Goal: Task Accomplishment & Management: Use online tool/utility

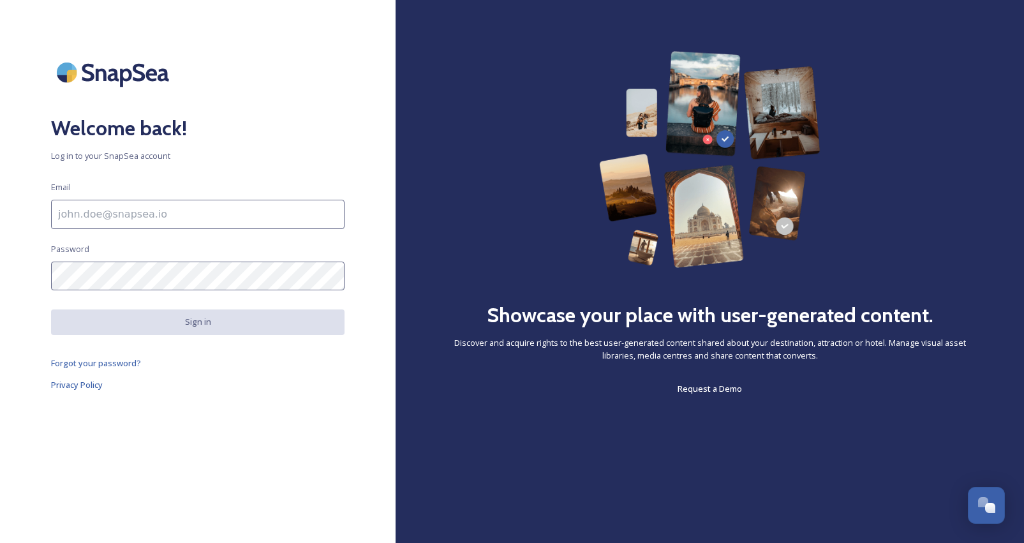
type input "[EMAIL_ADDRESS][DOMAIN_NAME]"
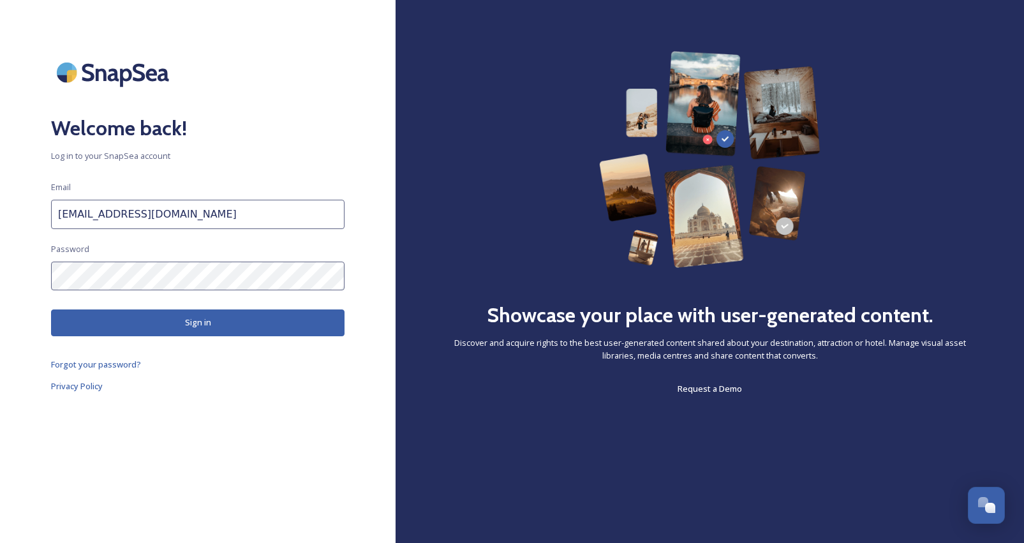
click at [212, 324] on button "Sign in" at bounding box center [197, 322] width 293 height 26
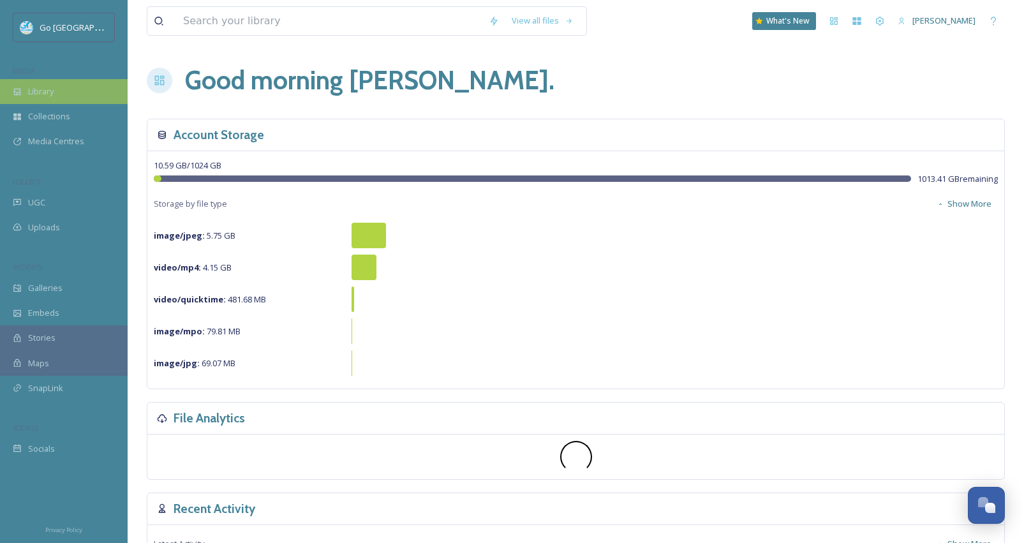
click at [54, 96] on span "Library" at bounding box center [41, 91] width 26 height 12
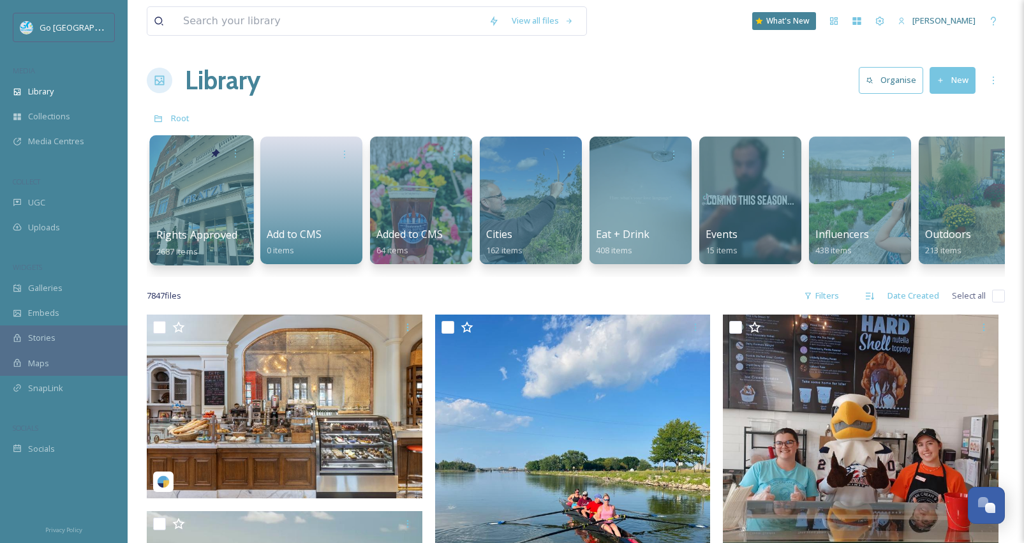
click at [179, 209] on div at bounding box center [201, 200] width 104 height 130
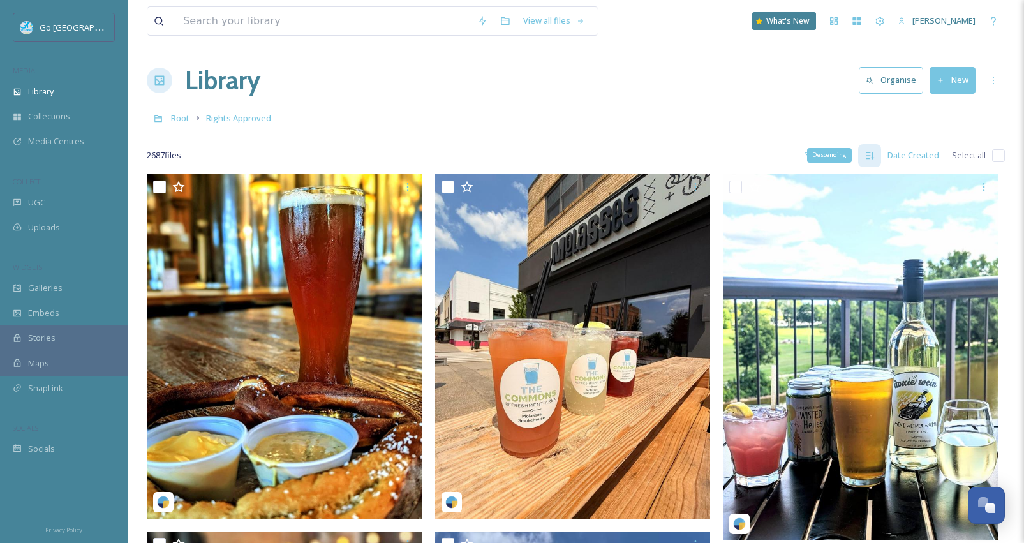
click at [815, 155] on div "Descending" at bounding box center [829, 155] width 45 height 14
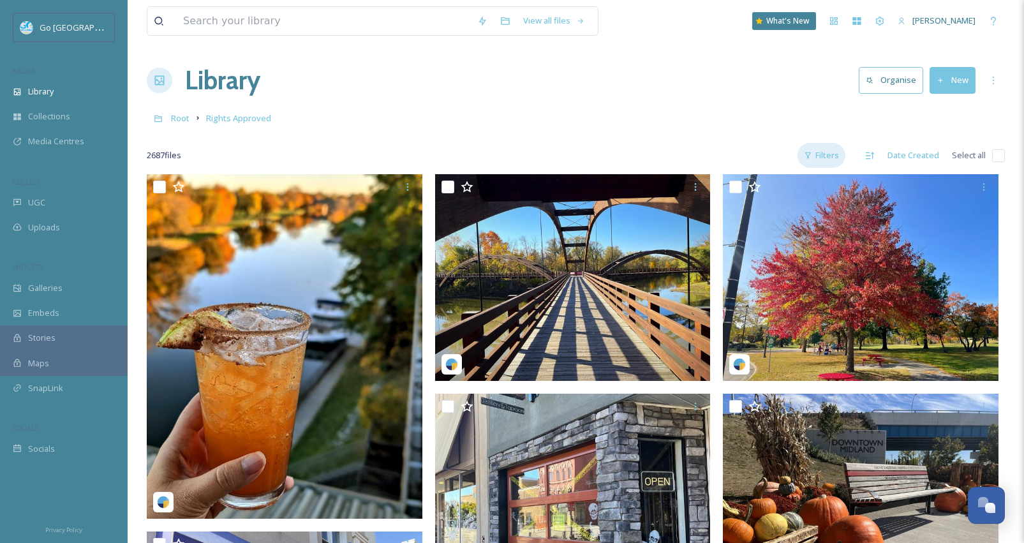
click at [819, 155] on div "Filters" at bounding box center [821, 155] width 48 height 25
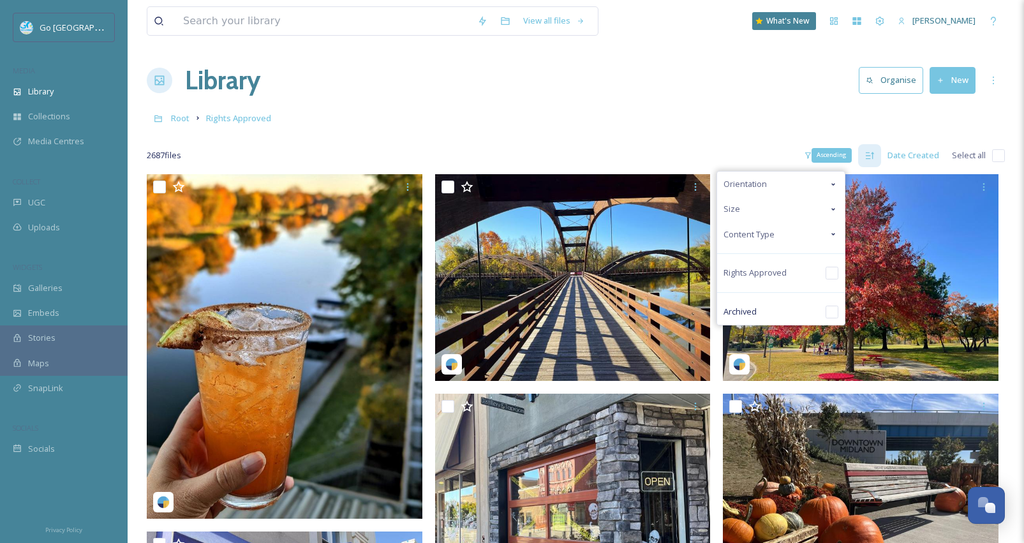
click at [877, 151] on div "Ascending" at bounding box center [869, 155] width 23 height 23
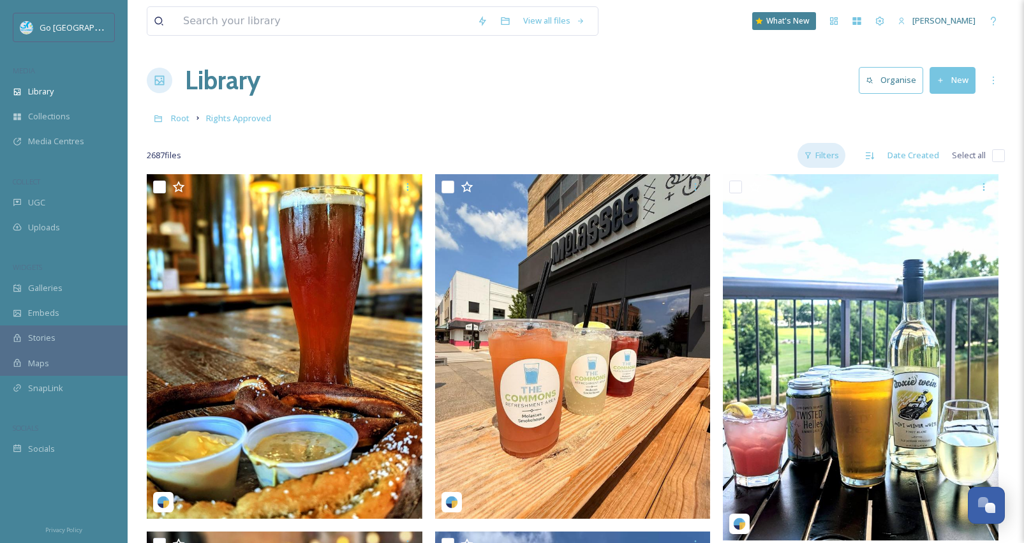
click at [837, 156] on div "Filters" at bounding box center [821, 155] width 48 height 25
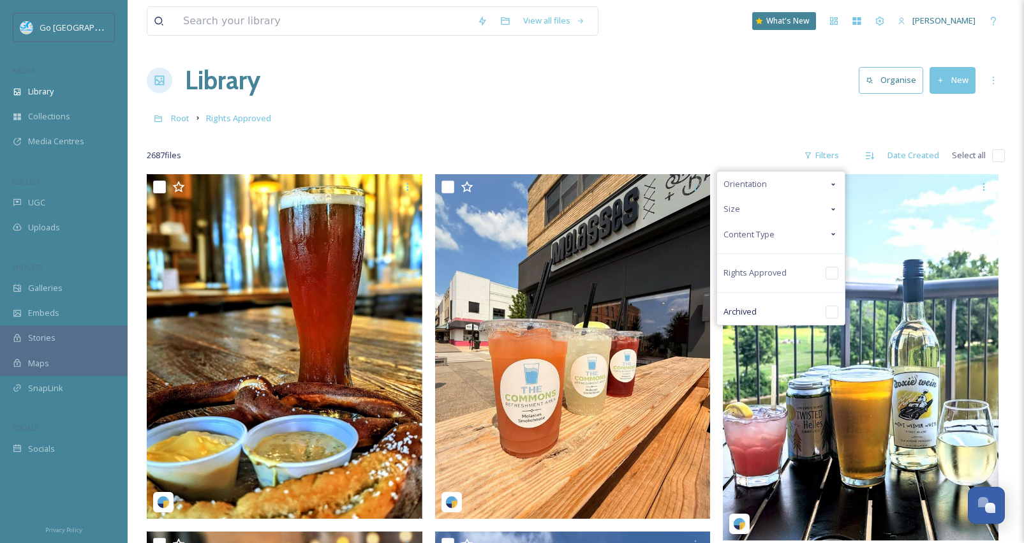
click at [837, 232] on icon at bounding box center [833, 234] width 10 height 10
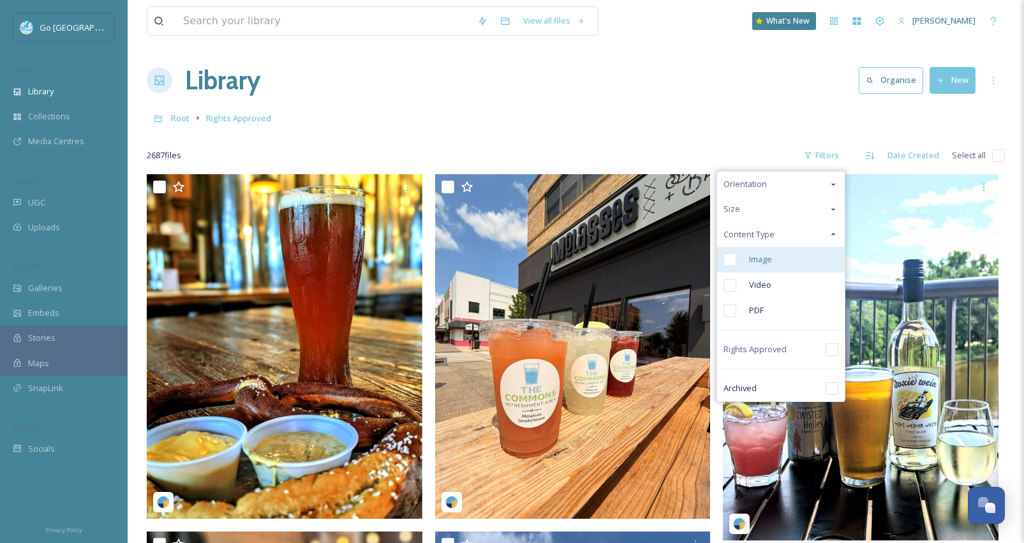
click at [776, 267] on div "Image" at bounding box center [781, 260] width 128 height 26
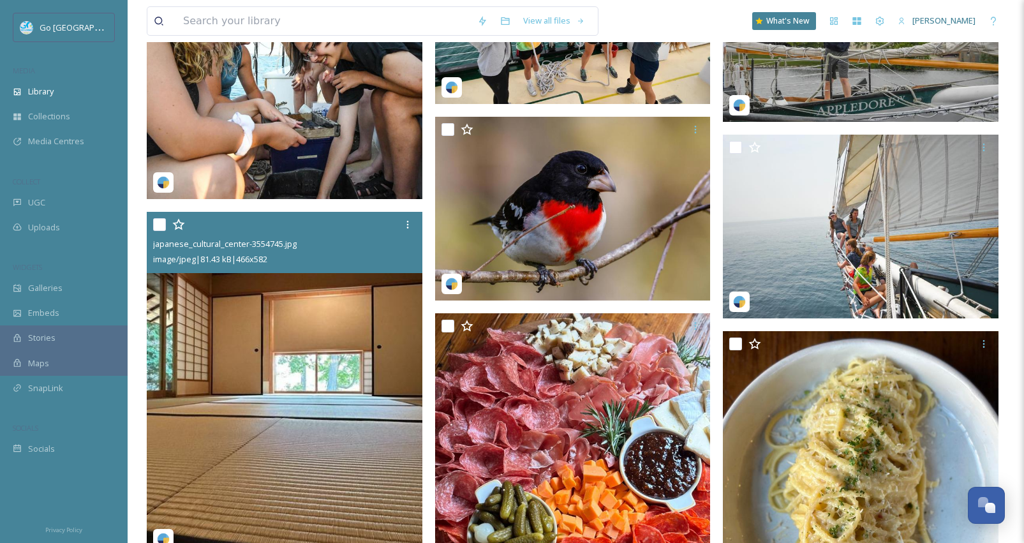
scroll to position [11949, 0]
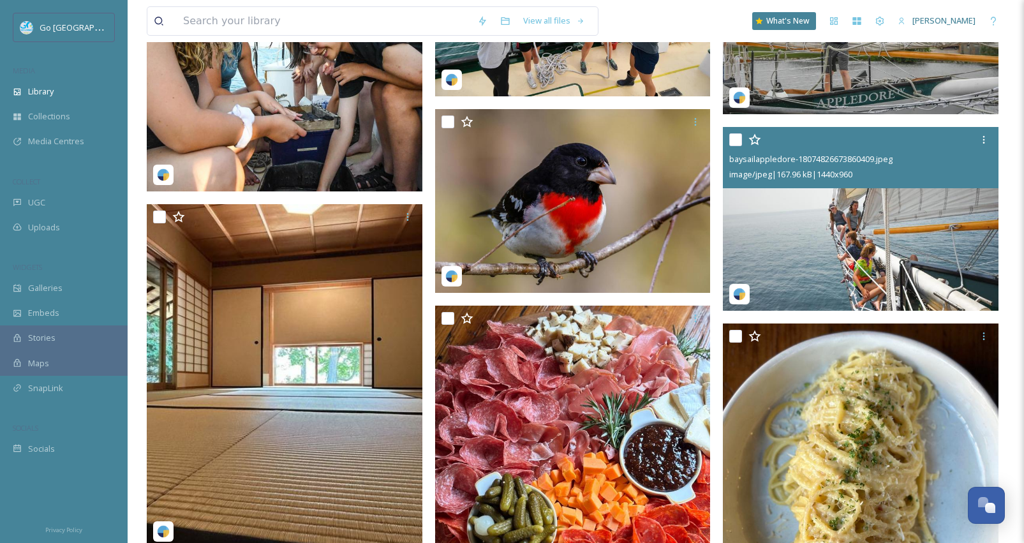
click at [820, 220] on img at bounding box center [861, 219] width 276 height 184
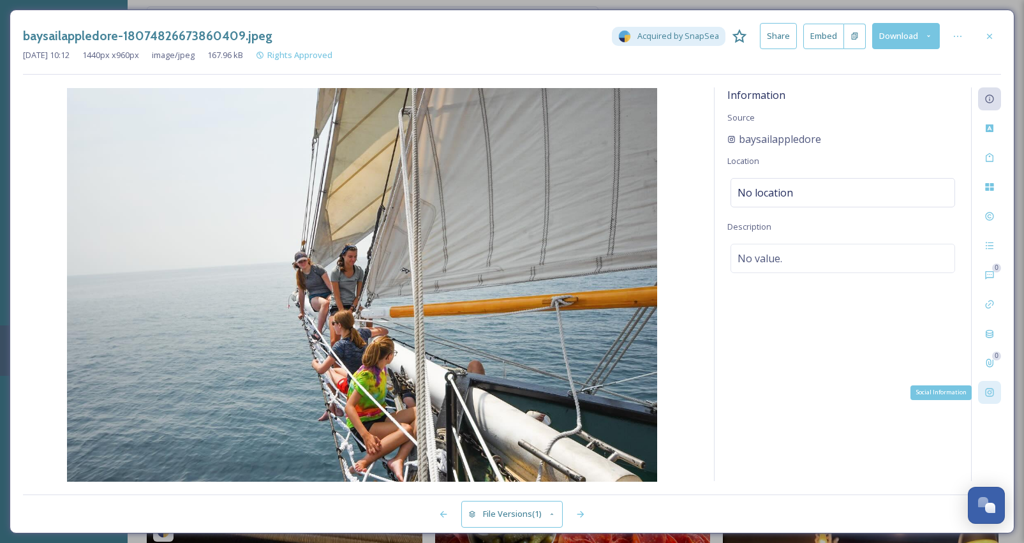
click at [986, 398] on div "Social Information" at bounding box center [989, 392] width 23 height 23
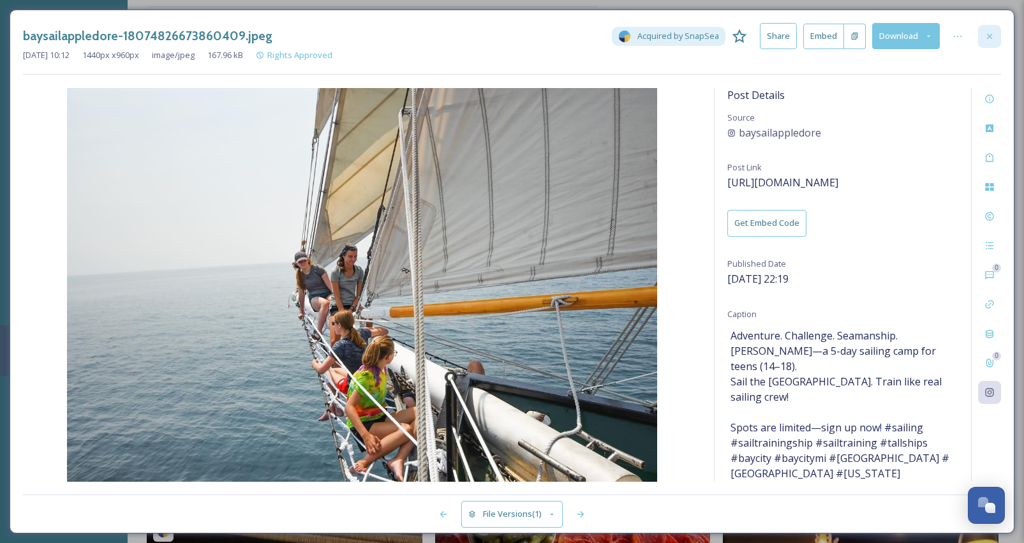
click at [988, 29] on div at bounding box center [989, 36] width 23 height 23
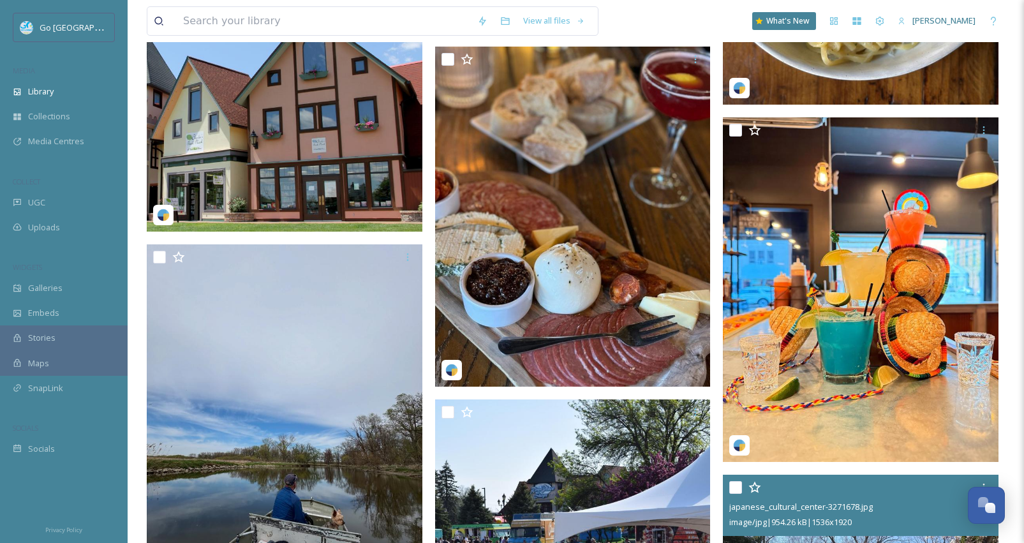
scroll to position [12463, 0]
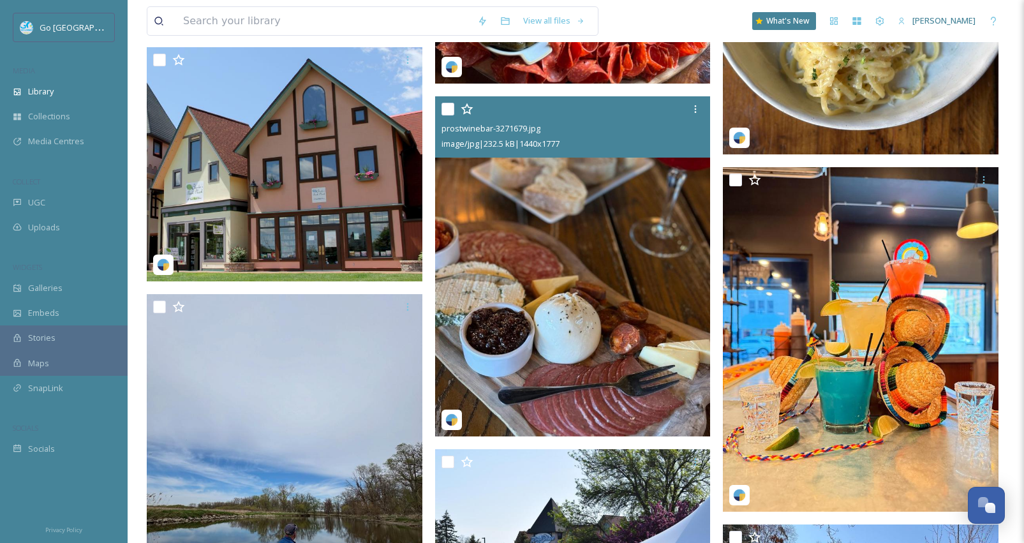
click at [451, 107] on input "checkbox" at bounding box center [447, 109] width 13 height 13
checkbox input "true"
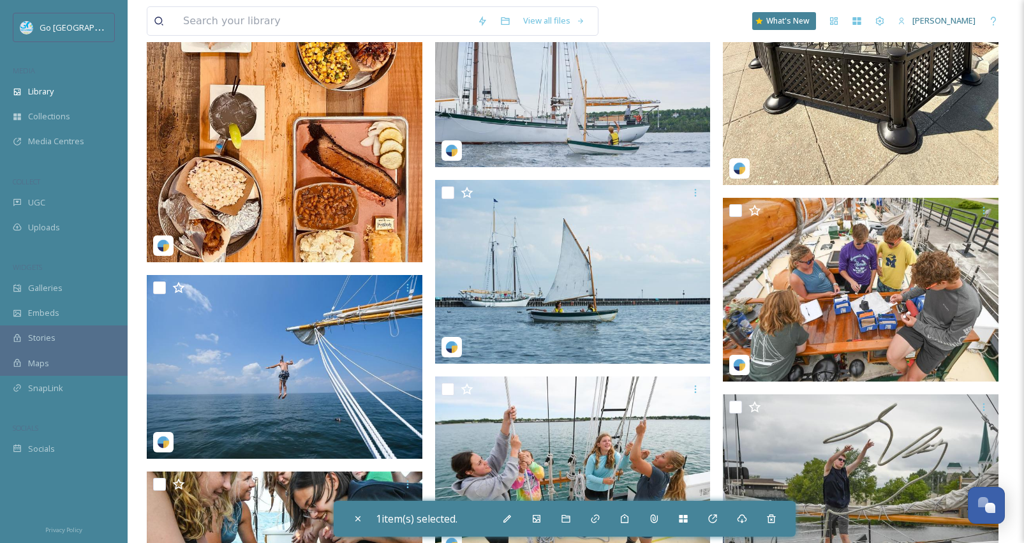
scroll to position [11443, 0]
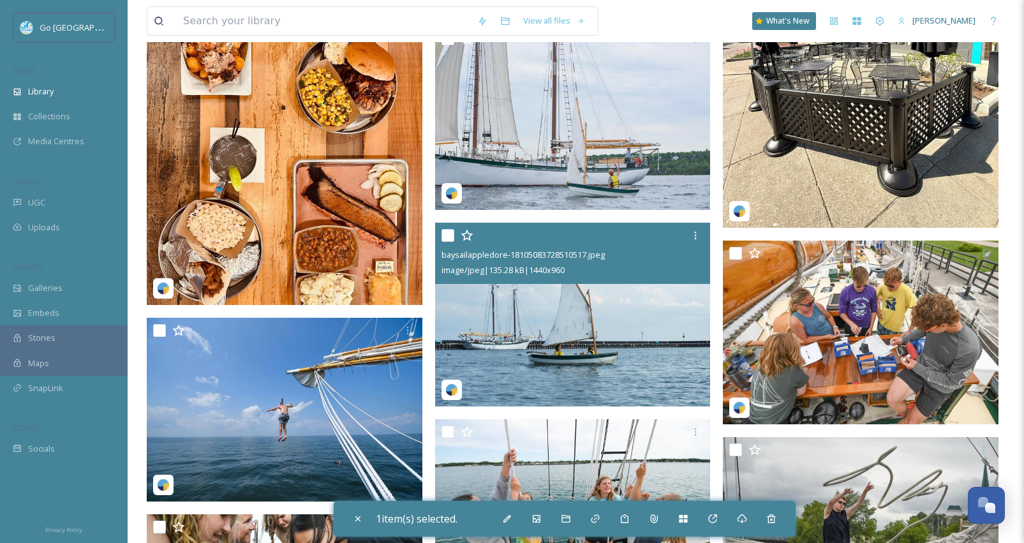
click at [616, 283] on div "baysailappledore-18105083728510517.jpeg image/jpeg | 135.28 kB | 1440 x 960" at bounding box center [573, 253] width 276 height 61
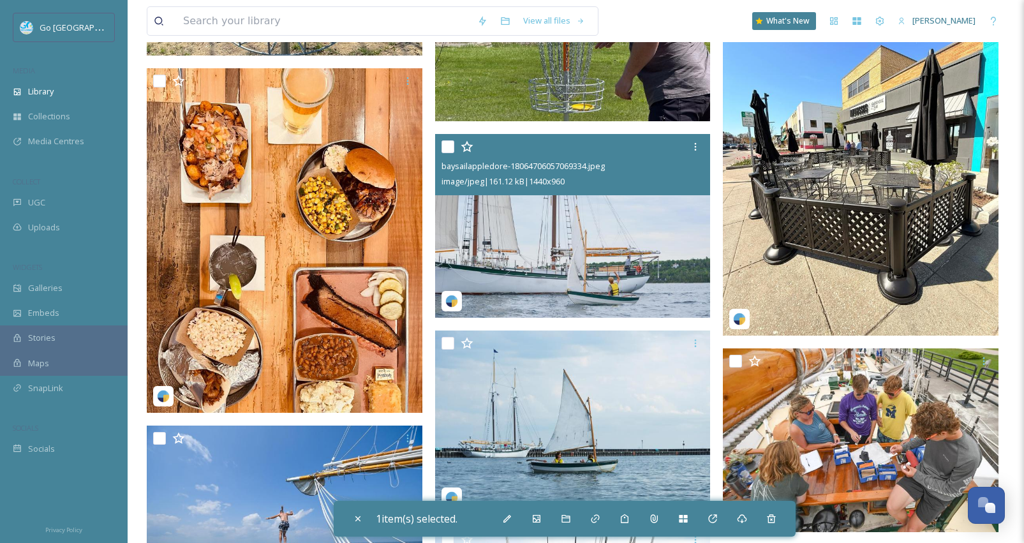
scroll to position [11334, 0]
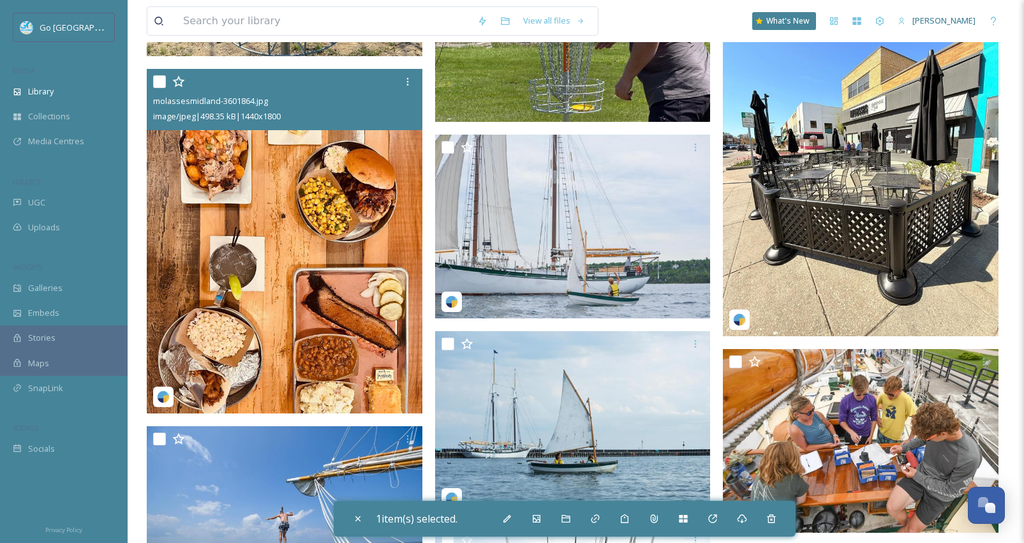
click at [159, 85] on input "checkbox" at bounding box center [159, 81] width 13 height 13
checkbox input "true"
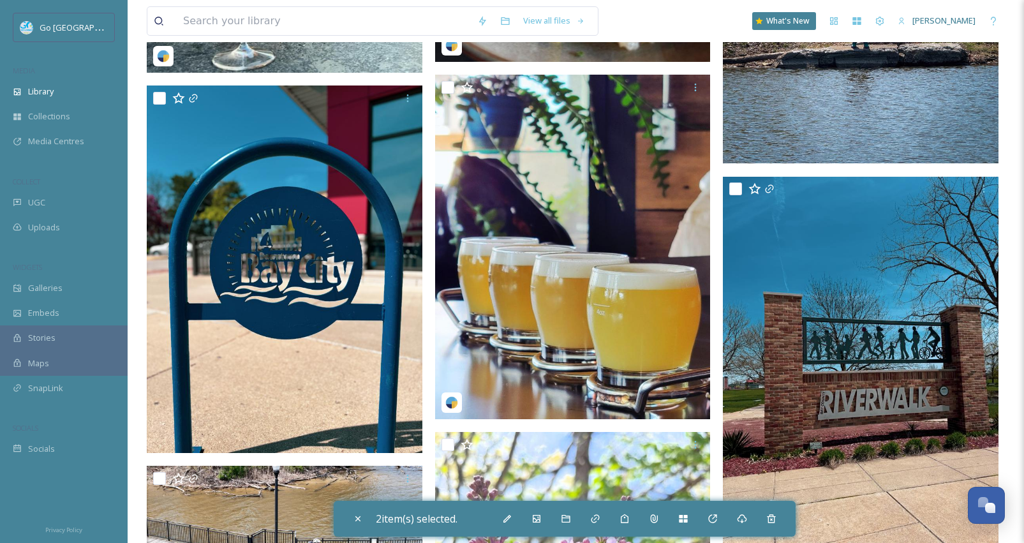
scroll to position [9840, 0]
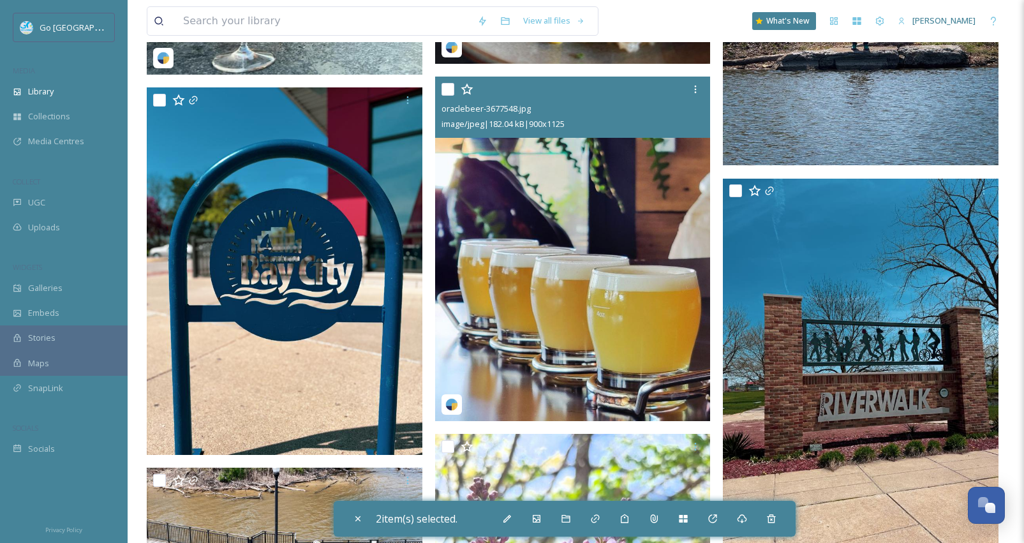
click at [447, 90] on input "checkbox" at bounding box center [447, 89] width 13 height 13
checkbox input "true"
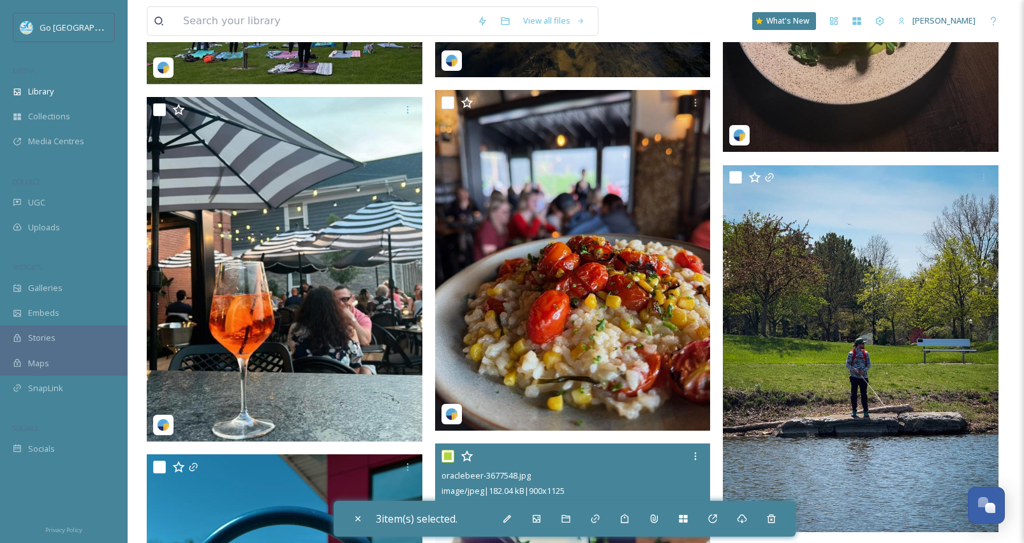
scroll to position [9467, 0]
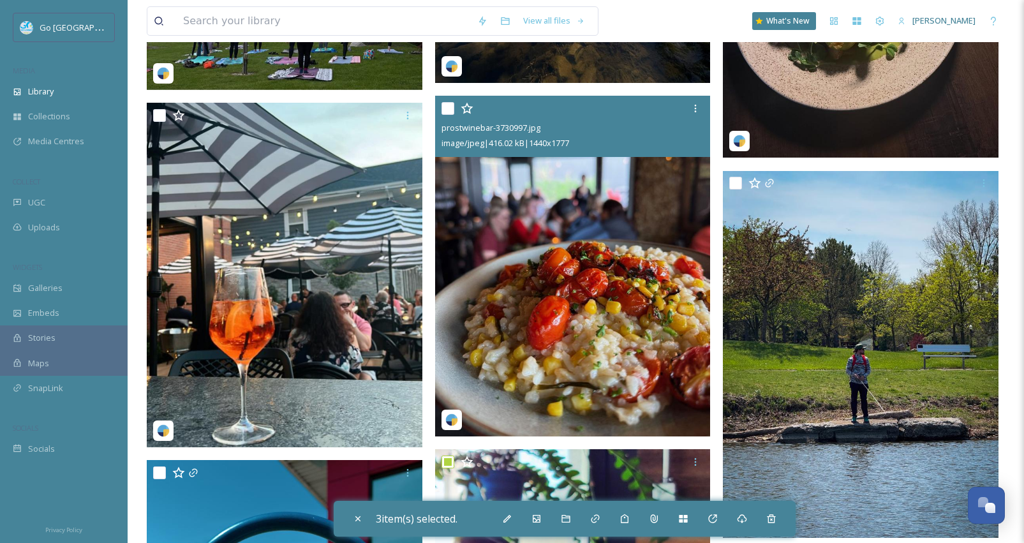
click at [447, 108] on input "checkbox" at bounding box center [447, 108] width 13 height 13
checkbox input "true"
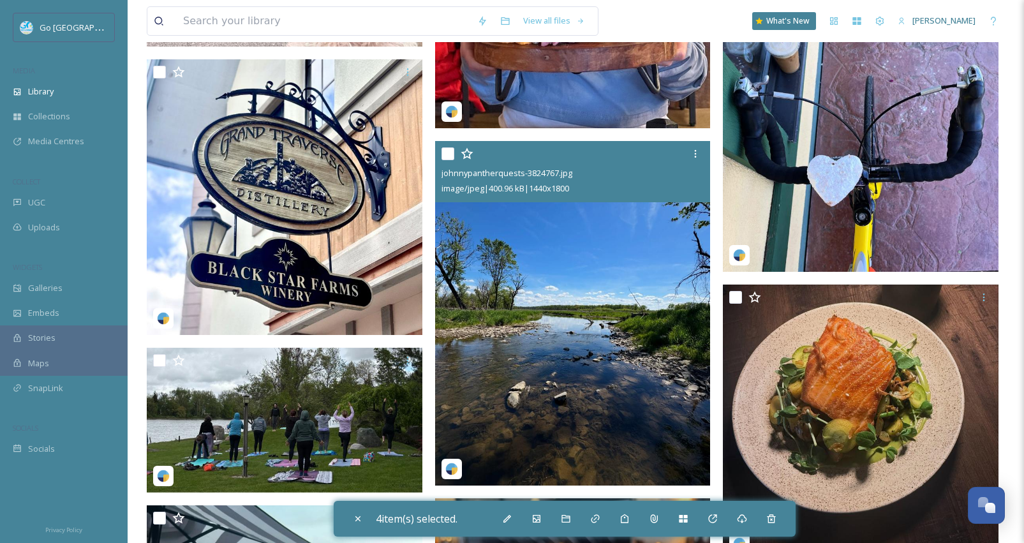
scroll to position [9063, 0]
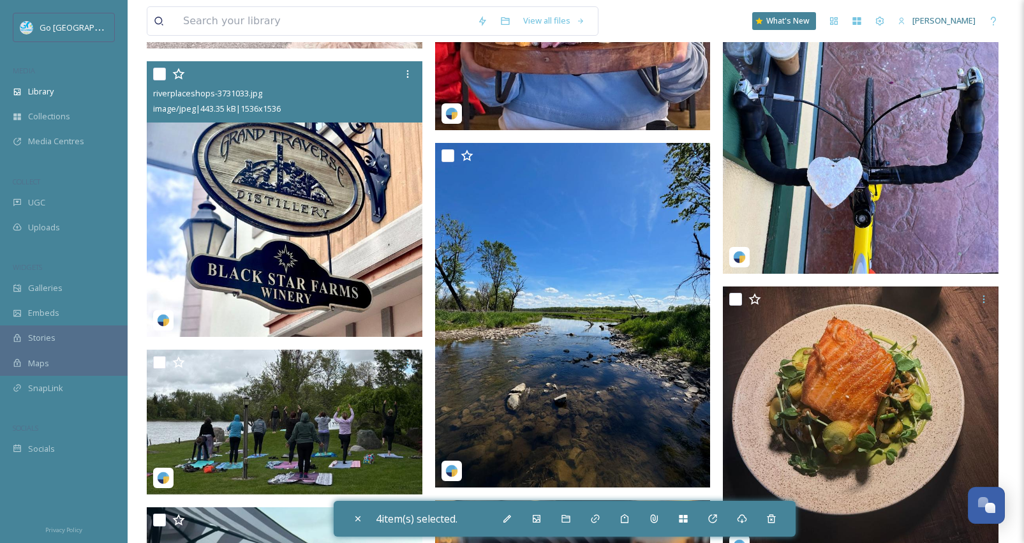
click at [161, 70] on input "checkbox" at bounding box center [159, 74] width 13 height 13
checkbox input "true"
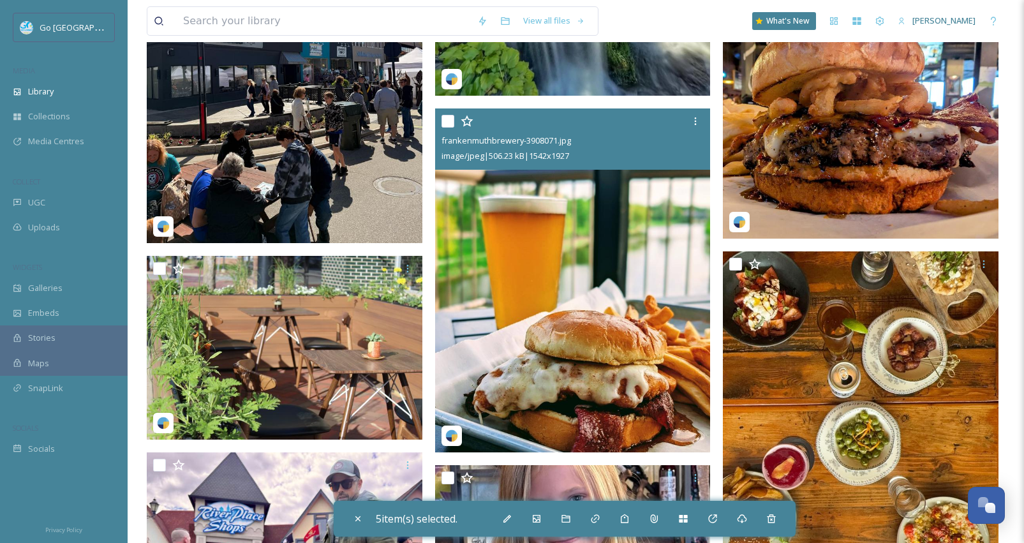
scroll to position [8382, 0]
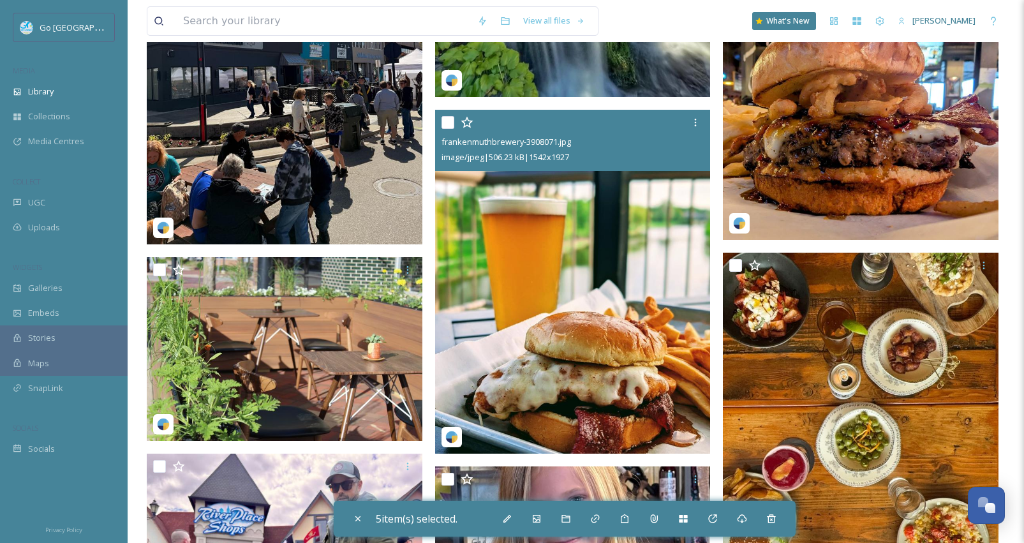
click at [452, 125] on input "checkbox" at bounding box center [447, 122] width 13 height 13
checkbox input "true"
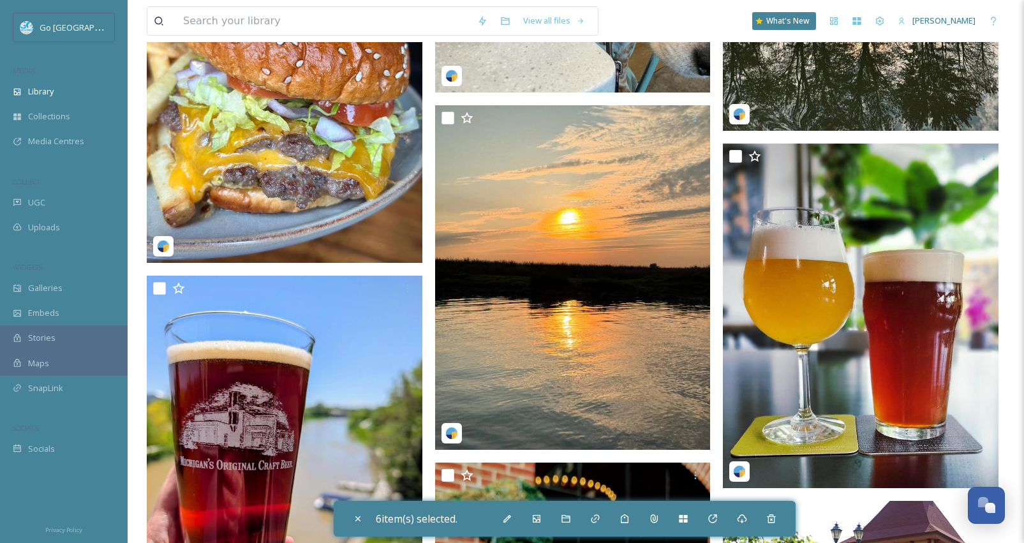
scroll to position [7289, 0]
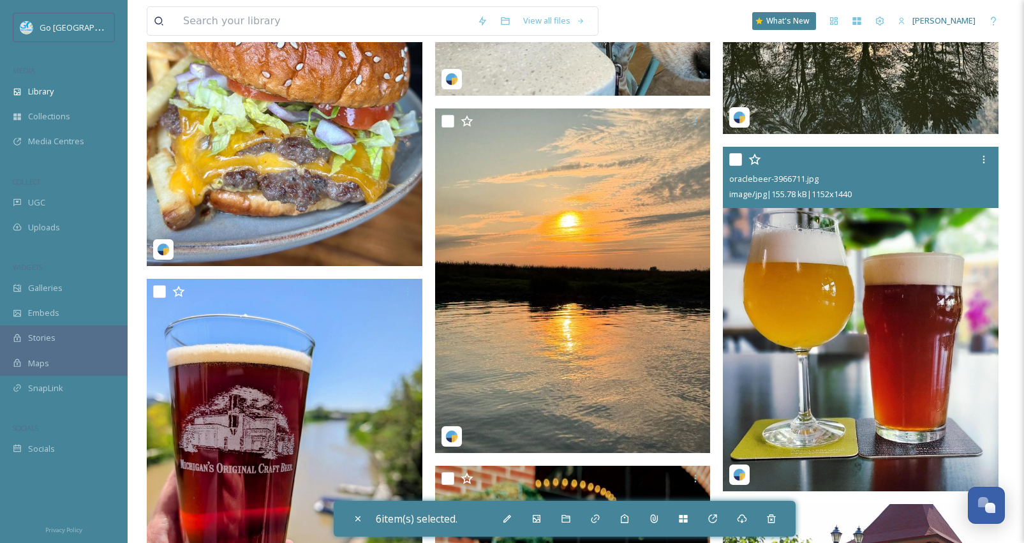
click at [731, 157] on input "checkbox" at bounding box center [735, 159] width 13 height 13
checkbox input "true"
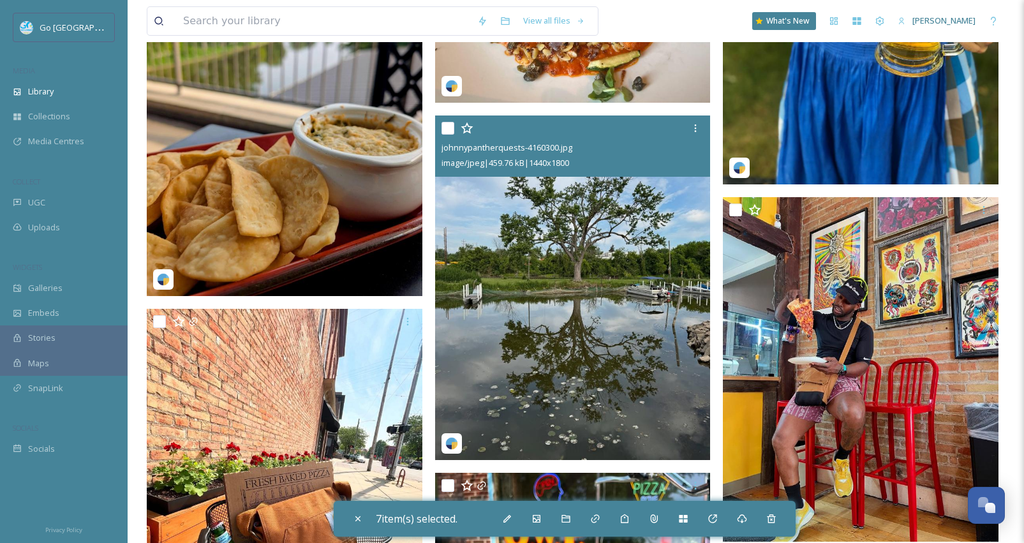
scroll to position [5803, 0]
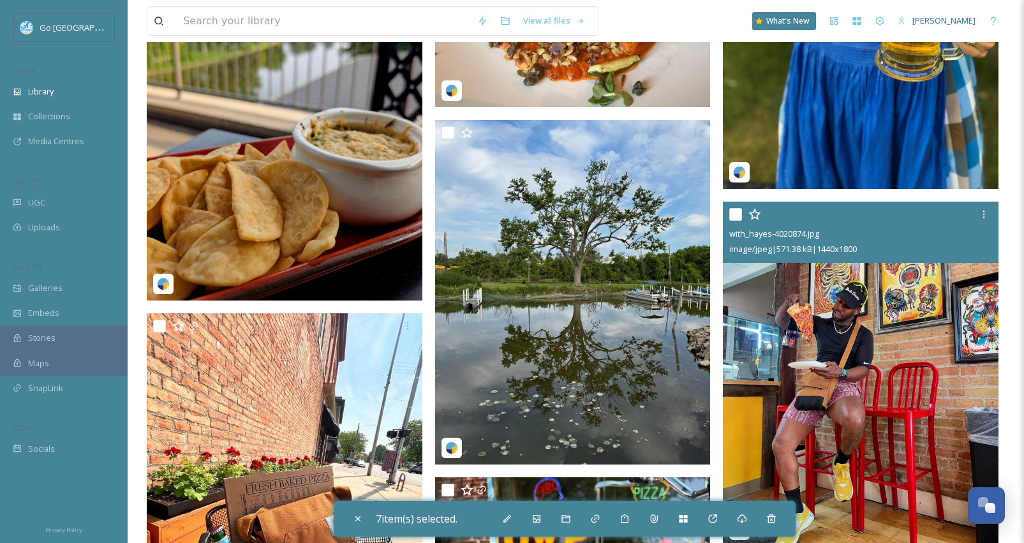
click at [735, 212] on input "checkbox" at bounding box center [735, 214] width 13 height 13
checkbox input "true"
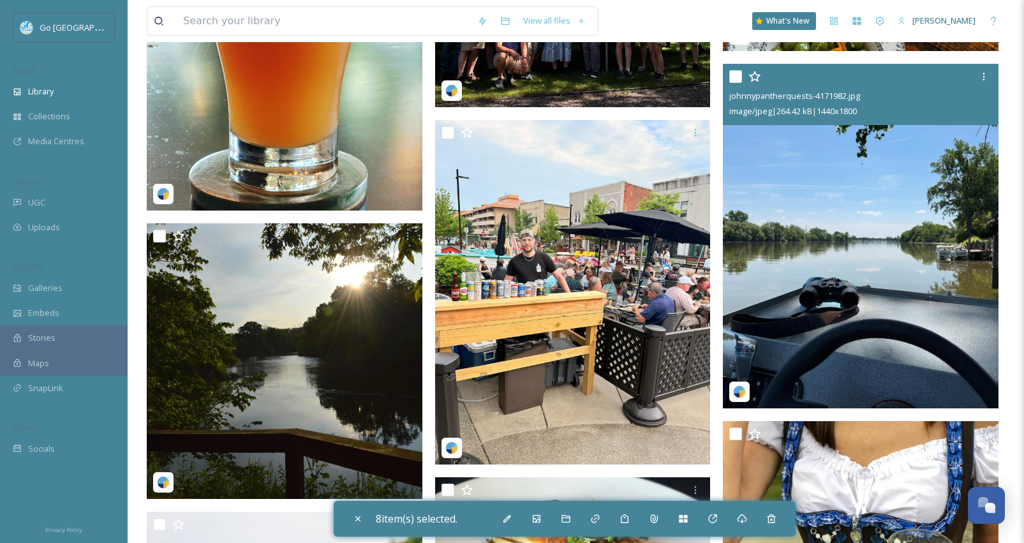
scroll to position [5211, 0]
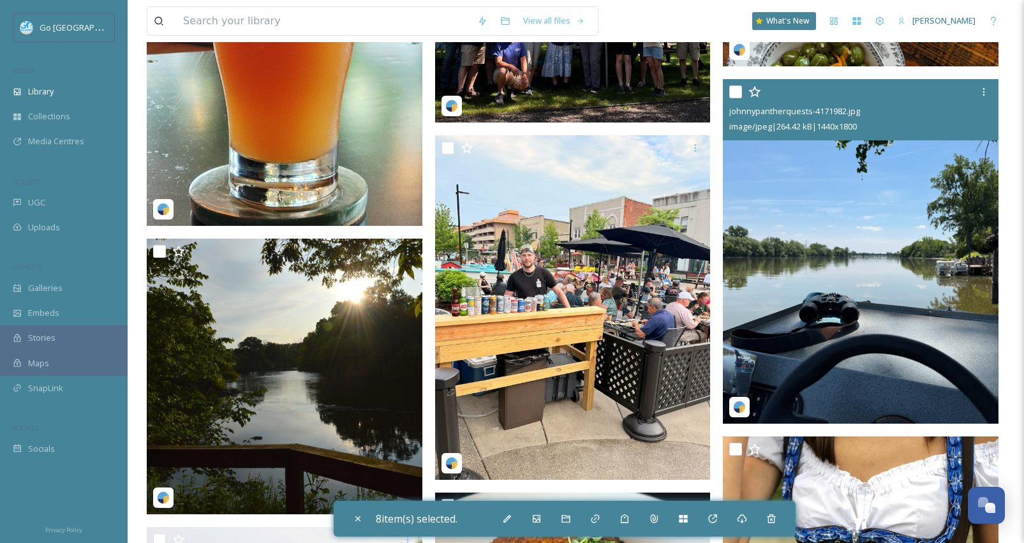
click at [737, 88] on input "checkbox" at bounding box center [735, 91] width 13 height 13
checkbox input "true"
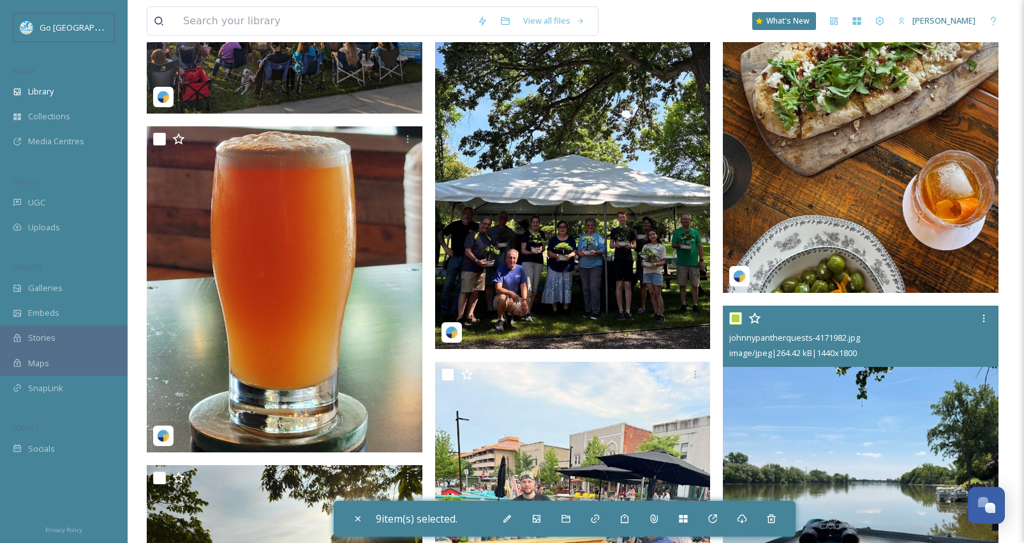
scroll to position [4977, 0]
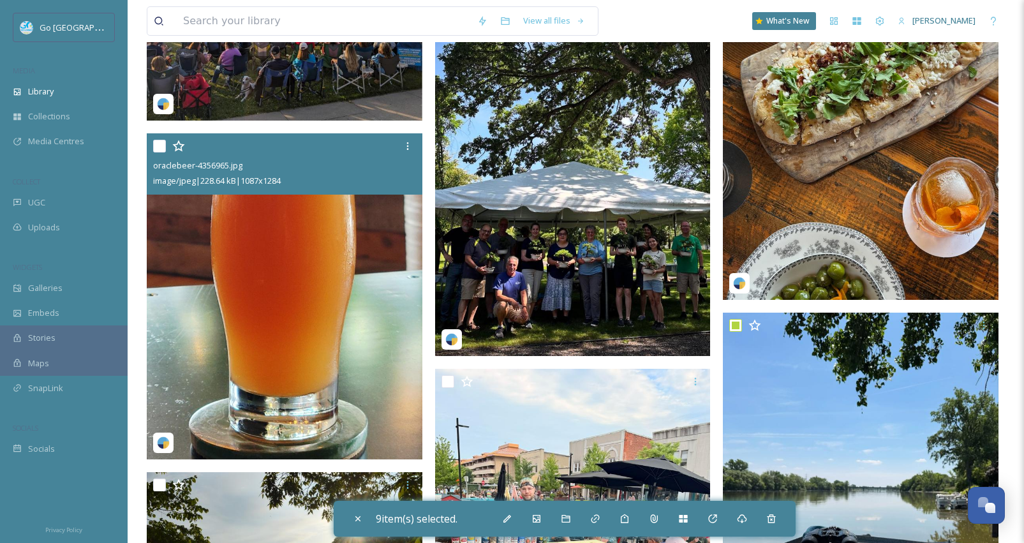
click at [160, 144] on input "checkbox" at bounding box center [159, 146] width 13 height 13
checkbox input "true"
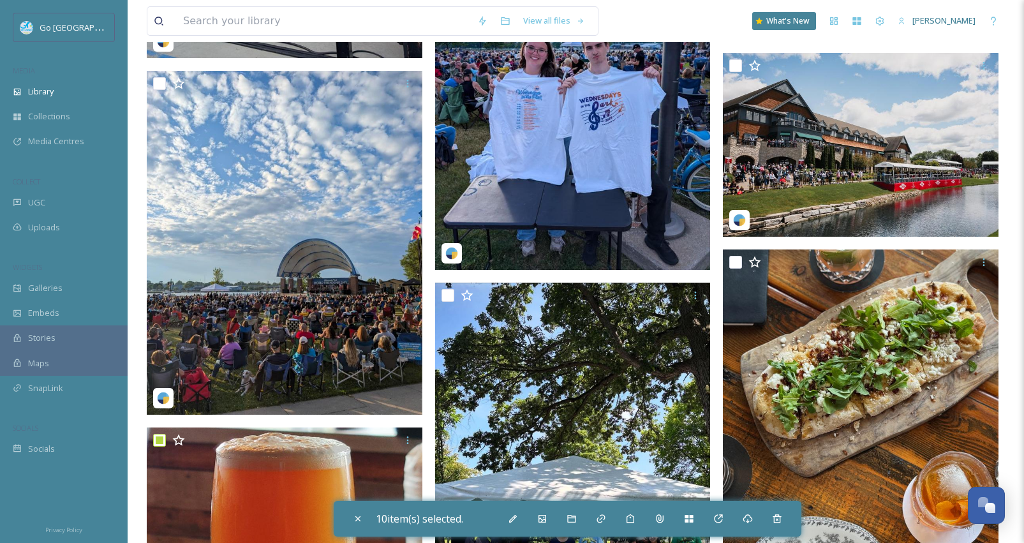
scroll to position [4570, 0]
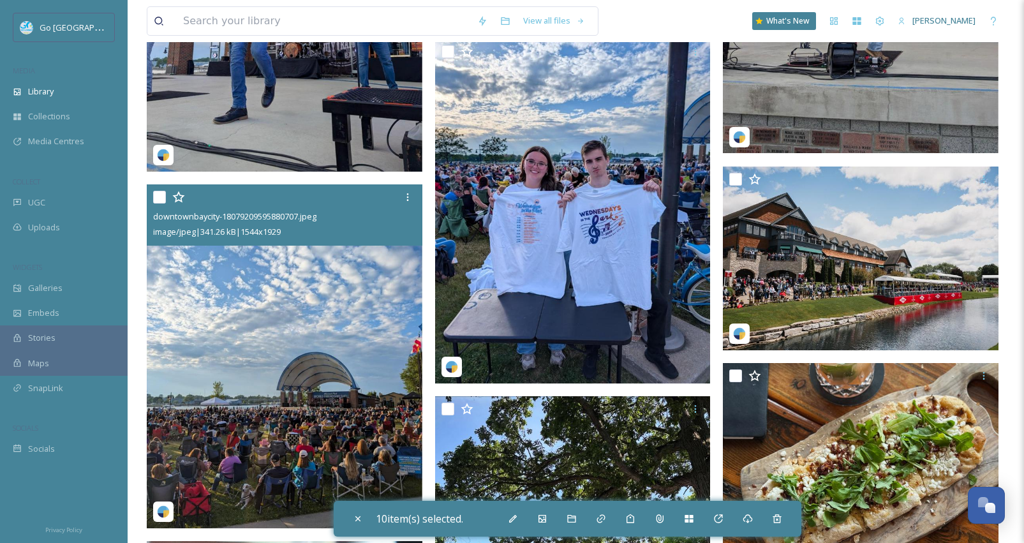
click at [161, 199] on input "checkbox" at bounding box center [159, 197] width 13 height 13
checkbox input "true"
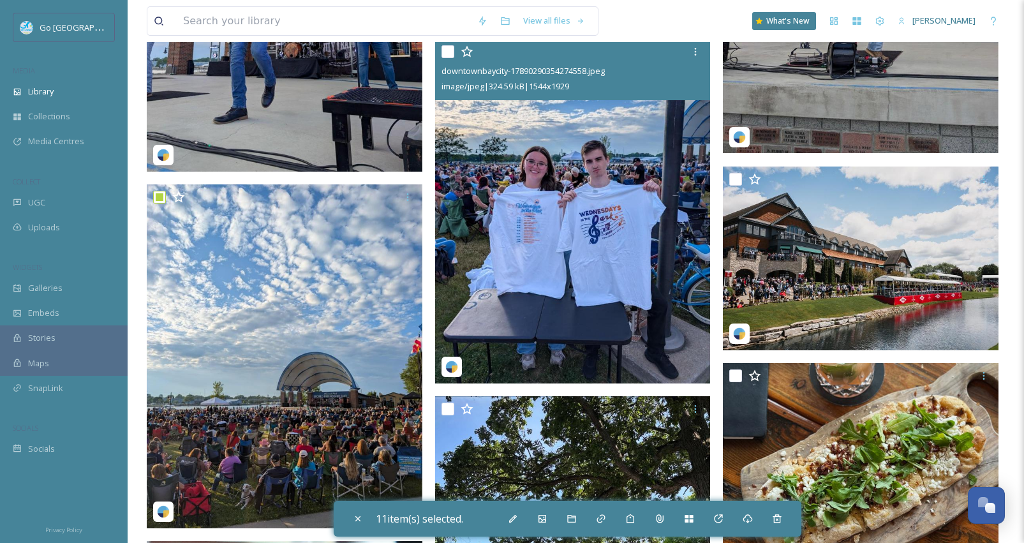
scroll to position [4504, 0]
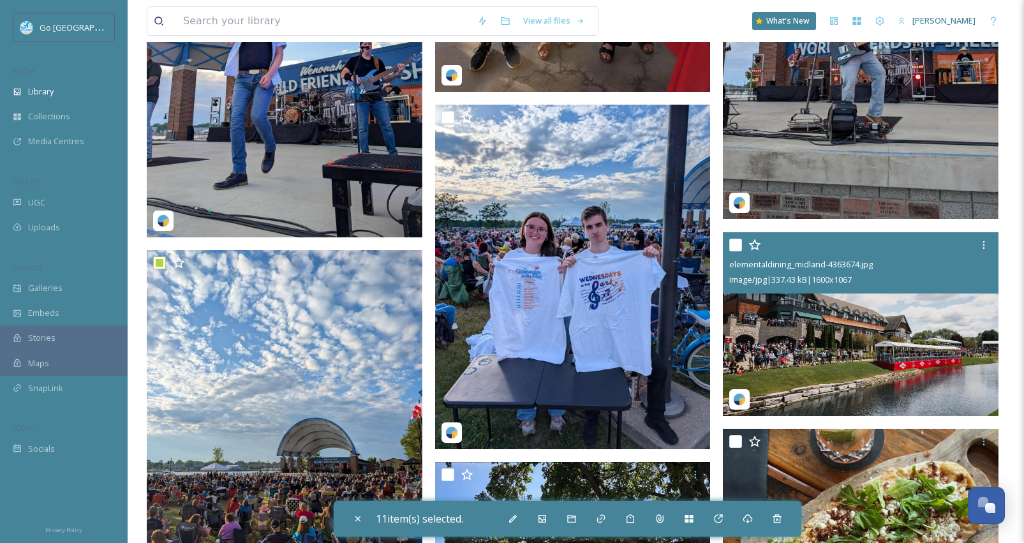
click at [741, 243] on input "checkbox" at bounding box center [735, 245] width 13 height 13
checkbox input "true"
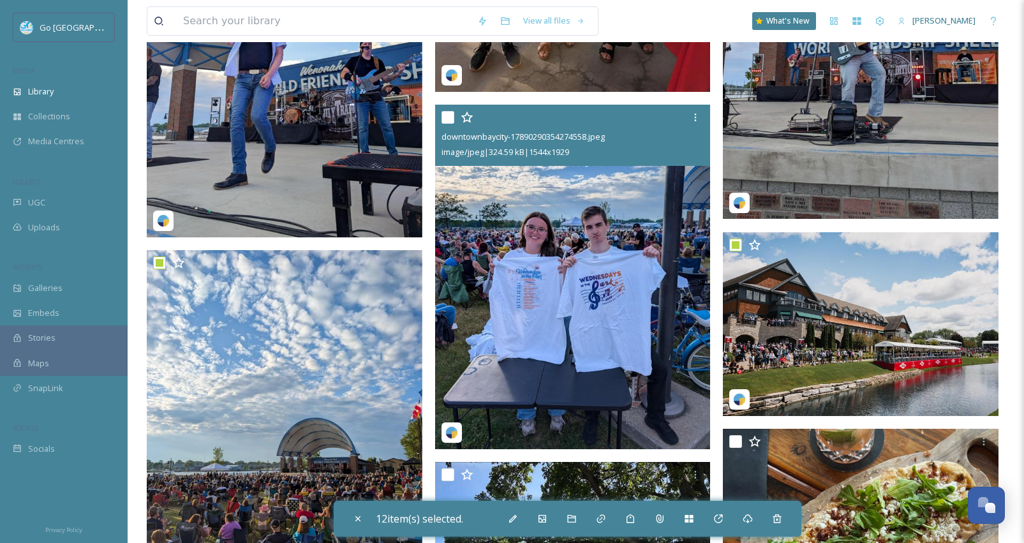
click at [443, 117] on input "checkbox" at bounding box center [447, 117] width 13 height 13
checkbox input "true"
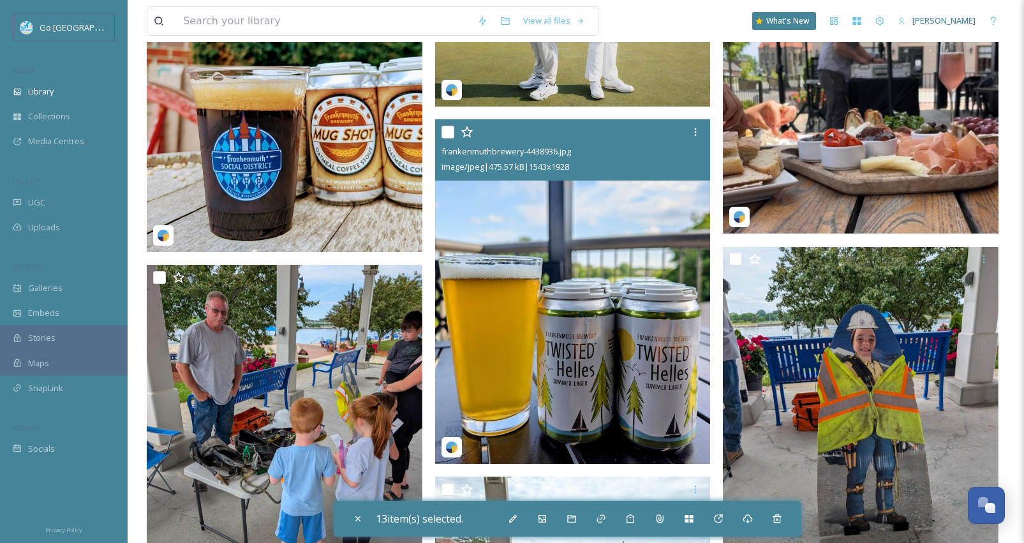
scroll to position [3399, 0]
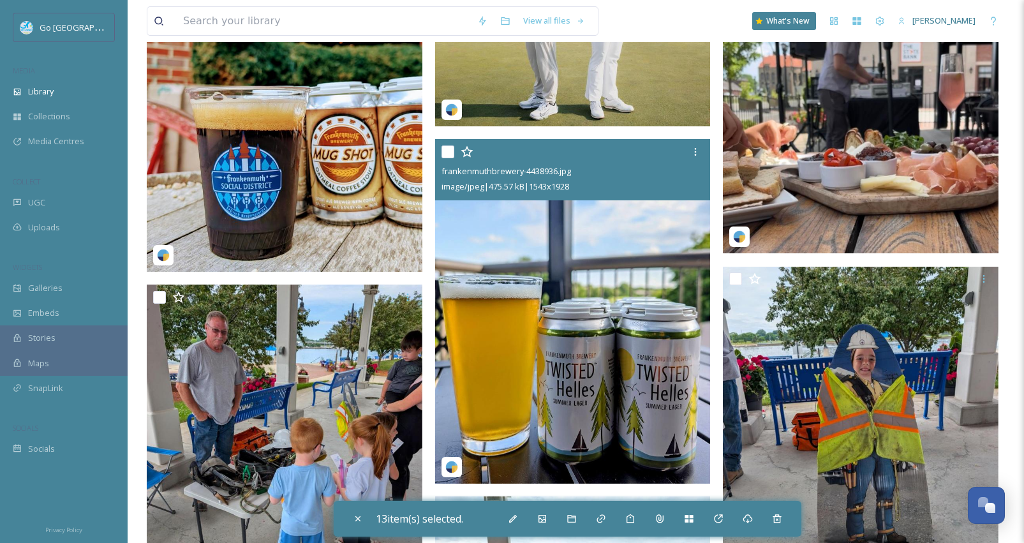
click at [452, 153] on input "checkbox" at bounding box center [447, 151] width 13 height 13
checkbox input "true"
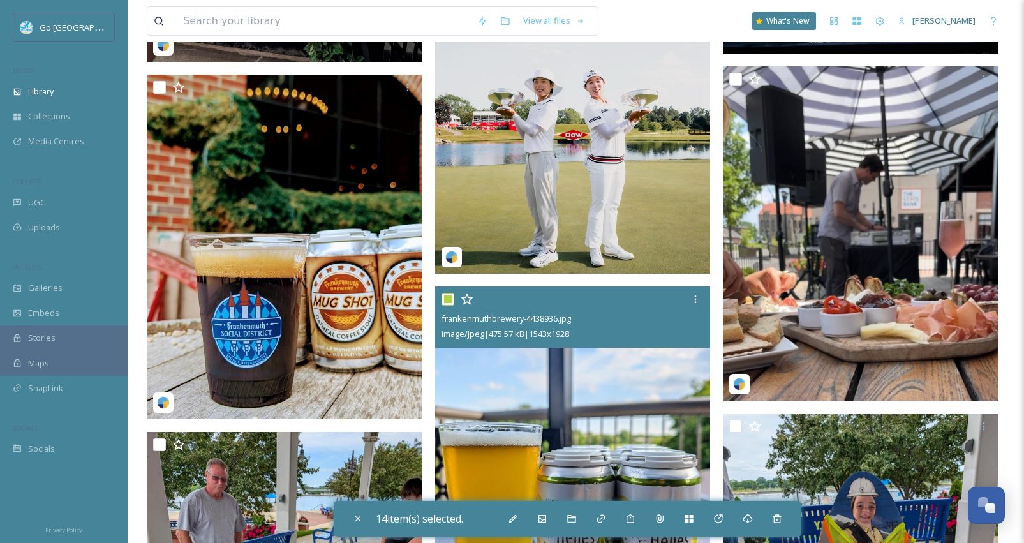
scroll to position [3163, 0]
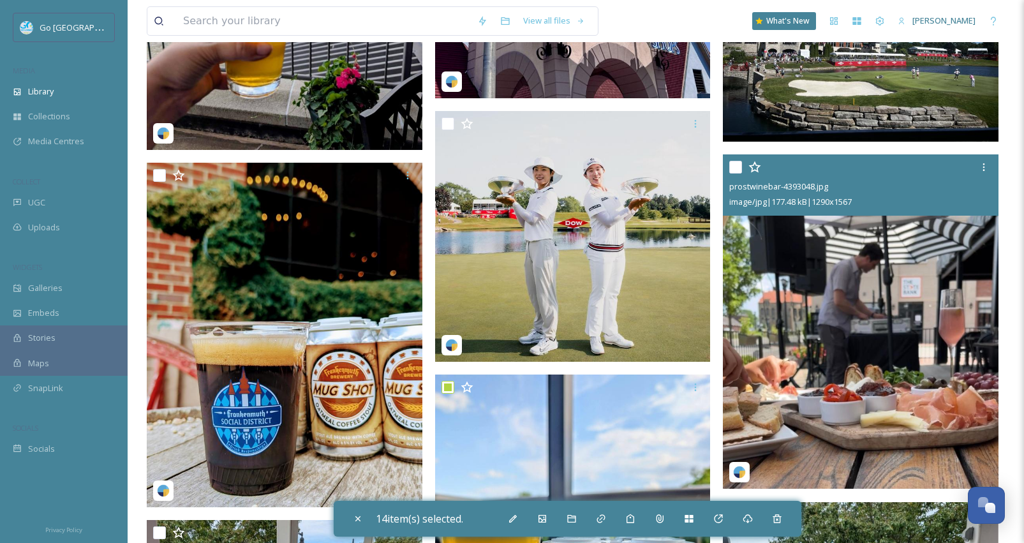
click at [734, 168] on input "checkbox" at bounding box center [735, 167] width 13 height 13
checkbox input "true"
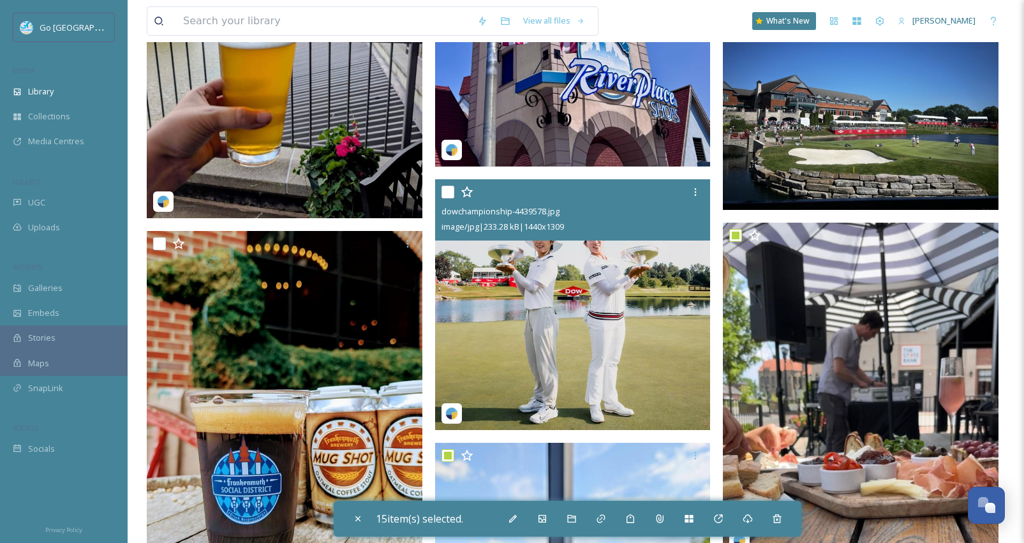
scroll to position [3090, 0]
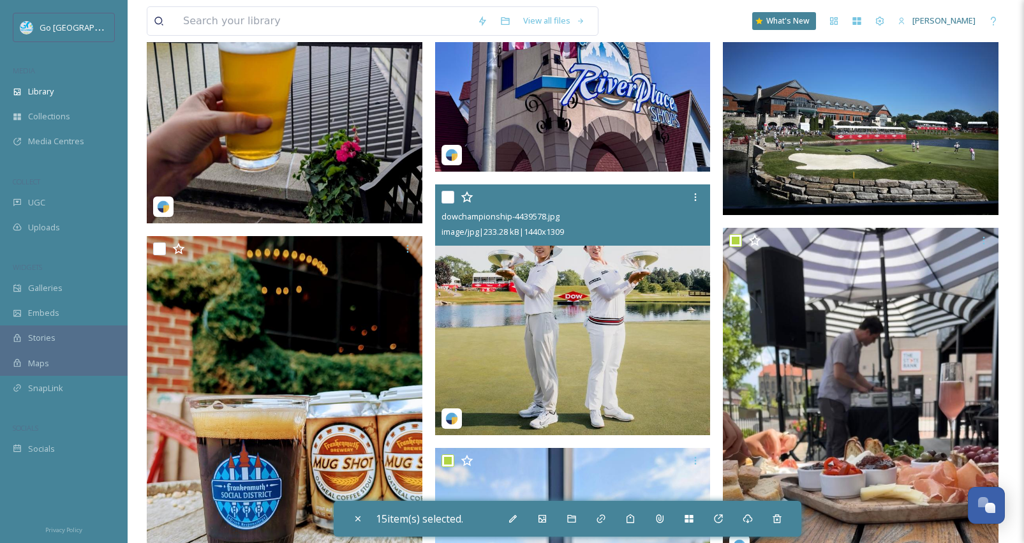
click at [450, 198] on input "checkbox" at bounding box center [447, 197] width 13 height 13
checkbox input "true"
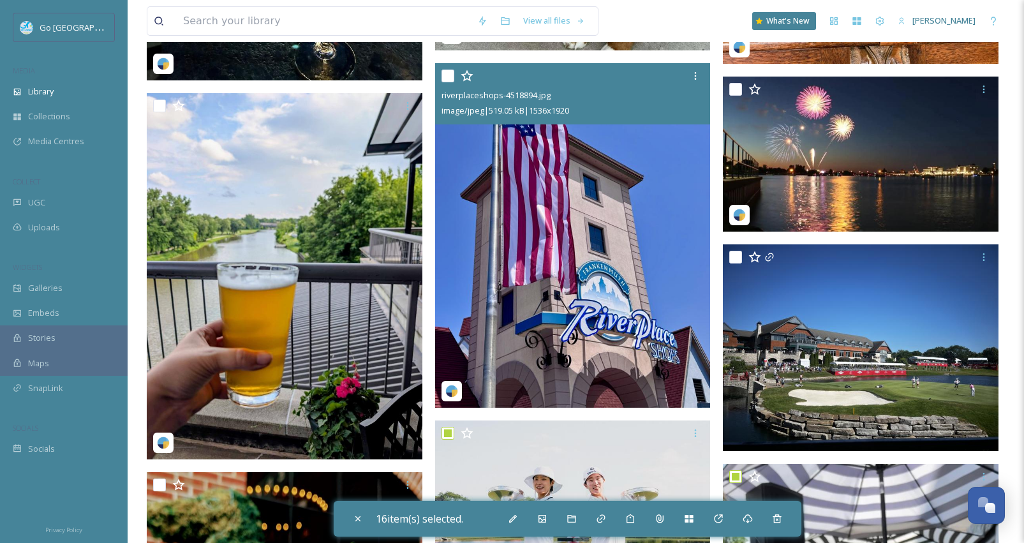
scroll to position [2853, 0]
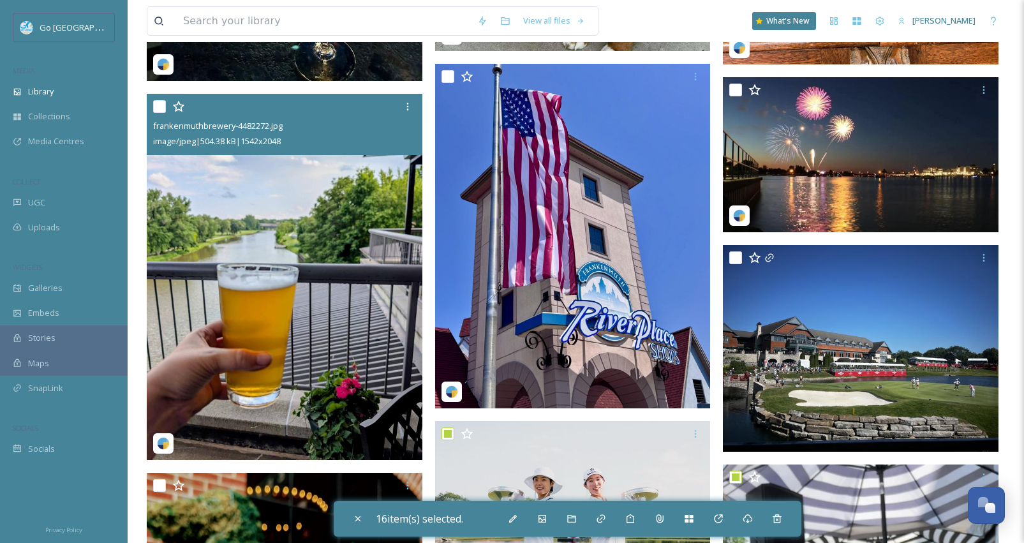
click at [158, 110] on input "checkbox" at bounding box center [159, 106] width 13 height 13
checkbox input "true"
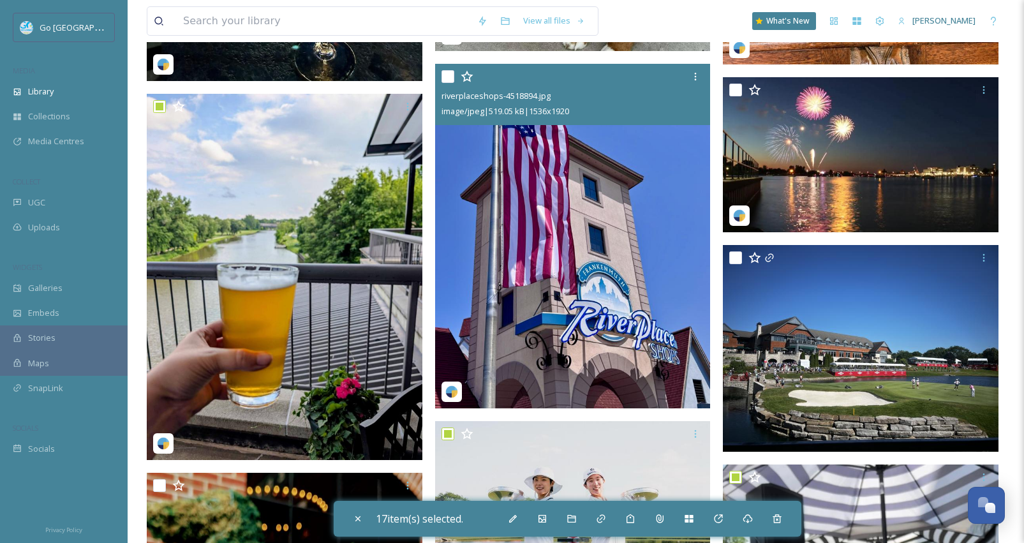
scroll to position [2726, 0]
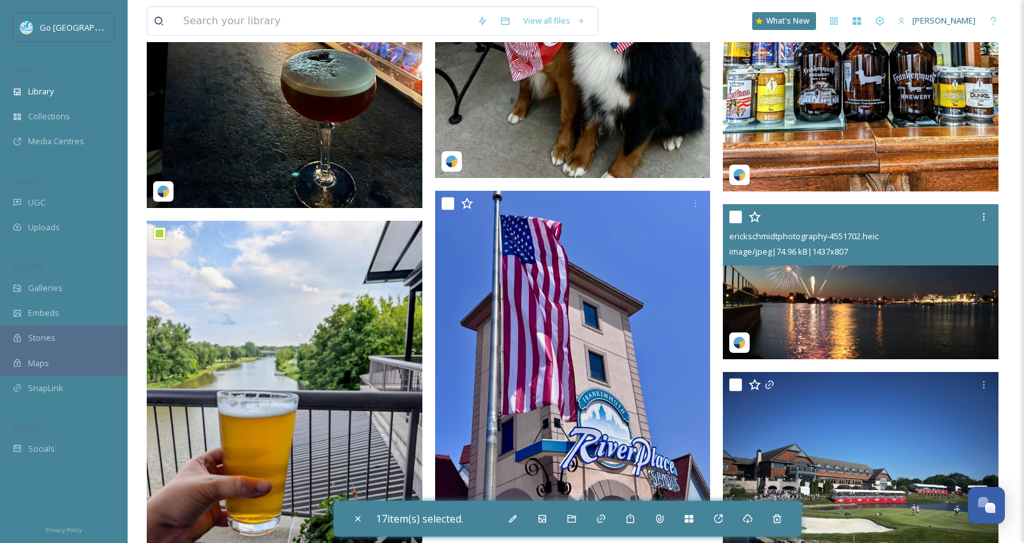
click at [738, 218] on input "checkbox" at bounding box center [735, 216] width 13 height 13
checkbox input "true"
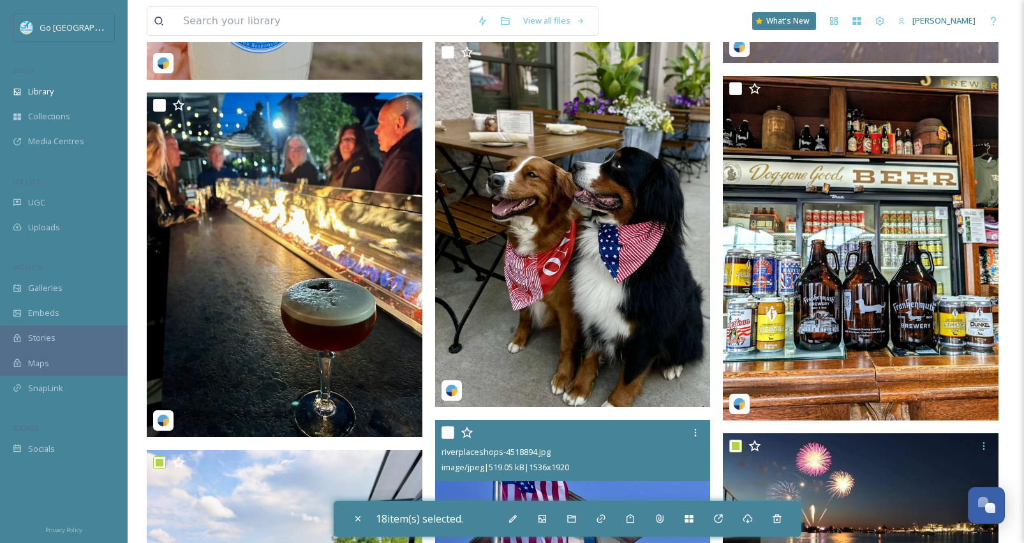
scroll to position [2466, 0]
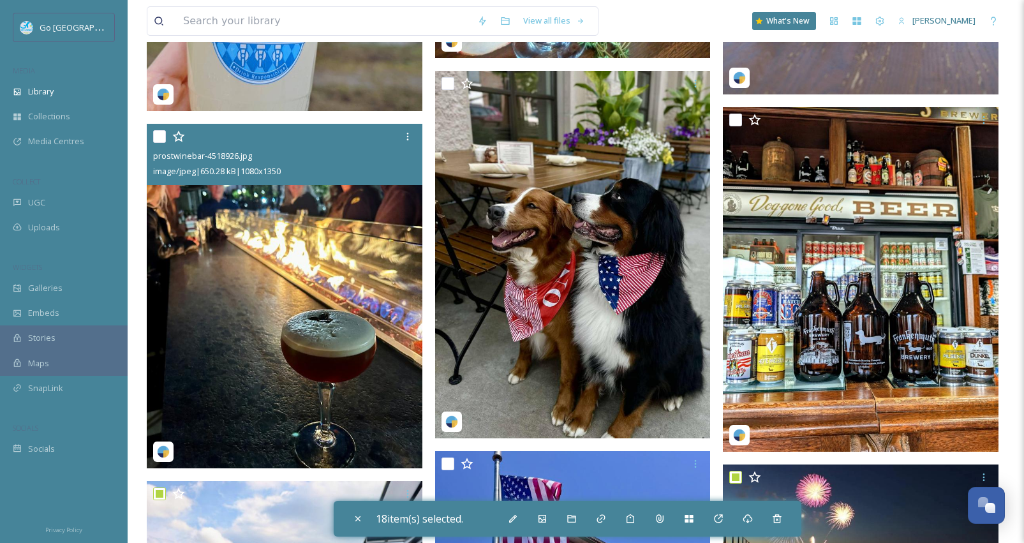
click at [158, 140] on input "checkbox" at bounding box center [159, 136] width 13 height 13
checkbox input "true"
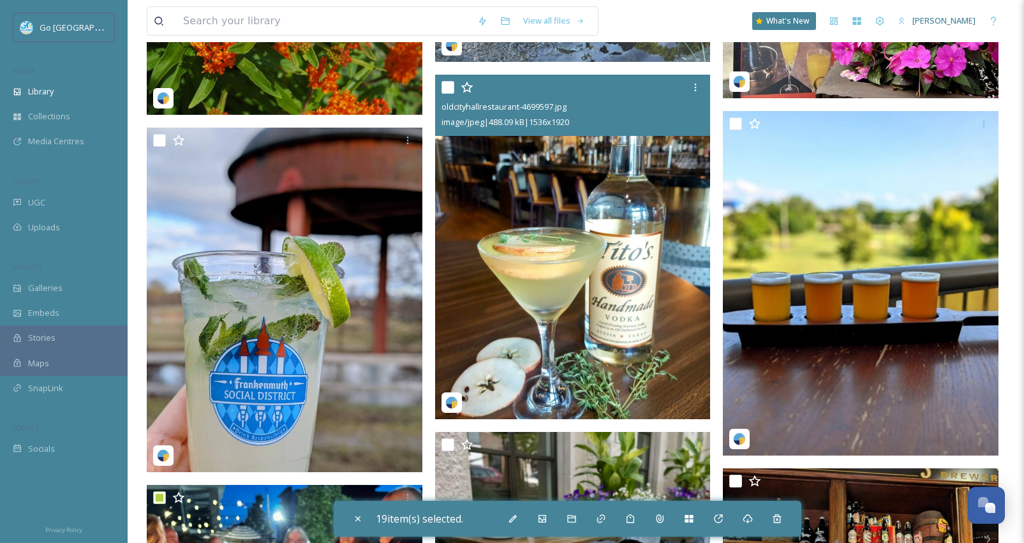
scroll to position [2087, 0]
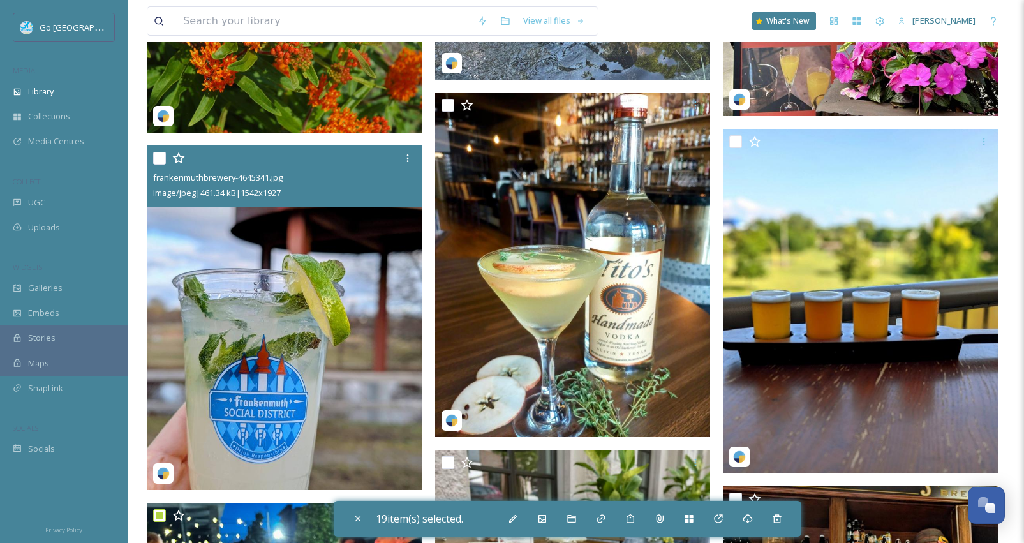
click at [157, 158] on input "checkbox" at bounding box center [159, 158] width 13 height 13
checkbox input "true"
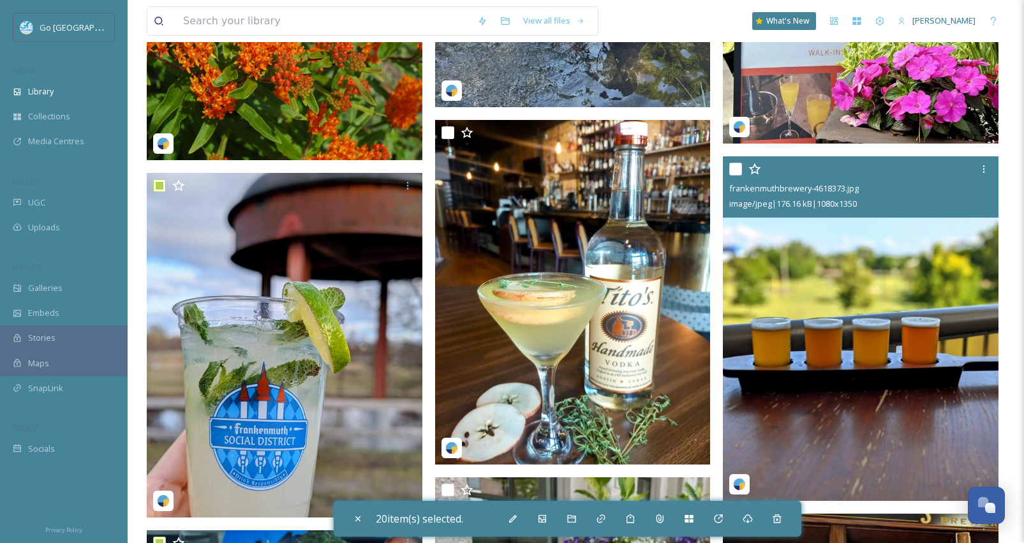
scroll to position [2060, 0]
click at [736, 173] on input "checkbox" at bounding box center [735, 169] width 13 height 13
checkbox input "true"
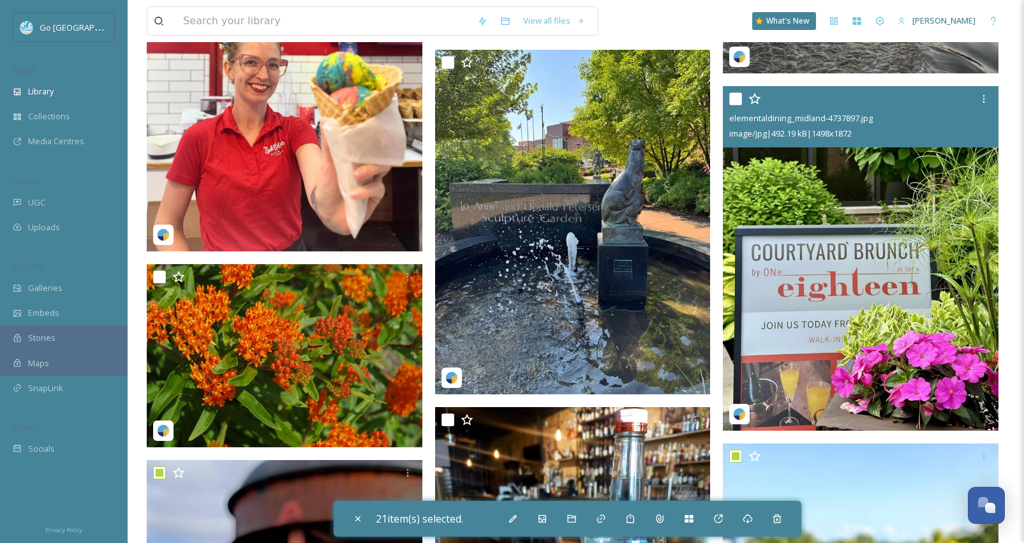
scroll to position [1768, 0]
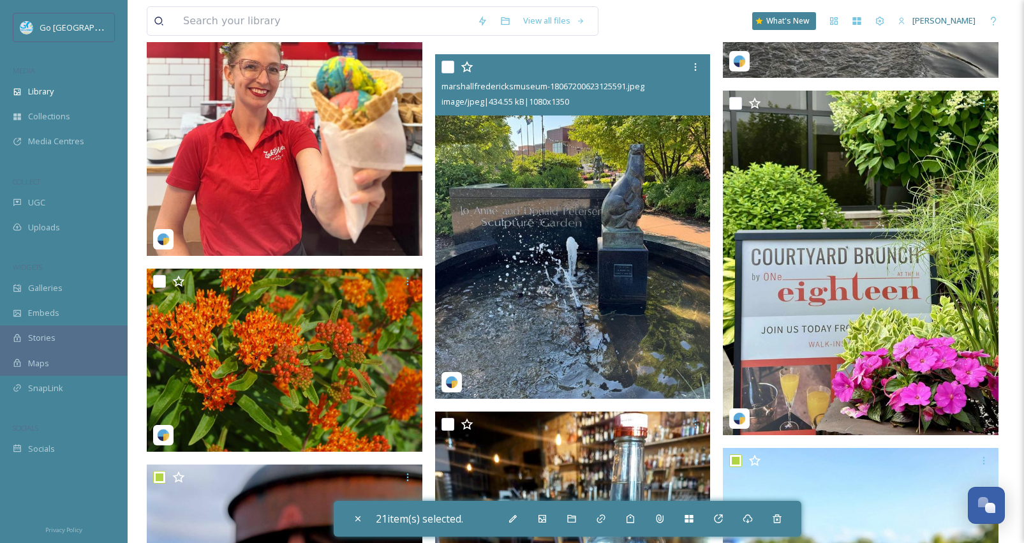
click at [445, 69] on input "checkbox" at bounding box center [447, 67] width 13 height 13
checkbox input "true"
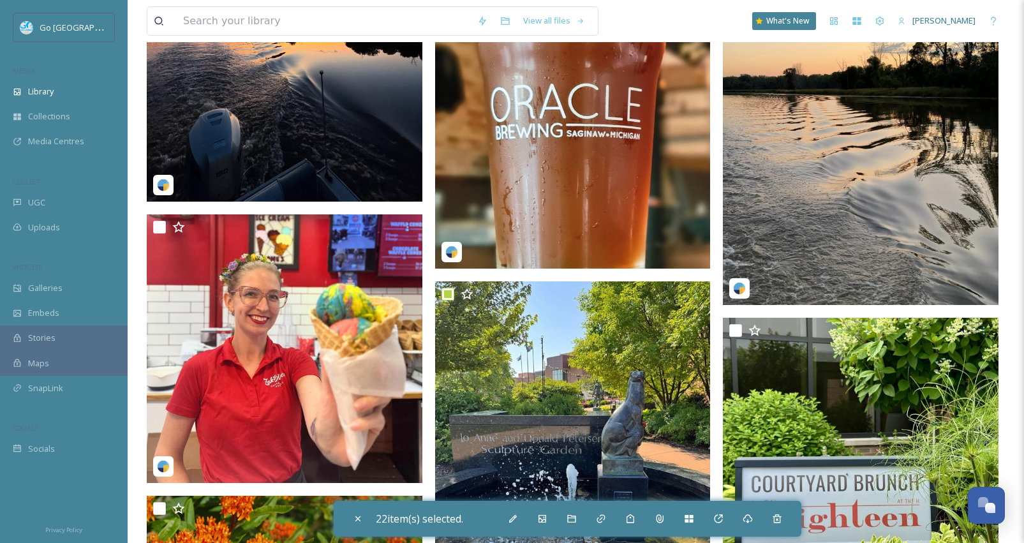
scroll to position [1536, 0]
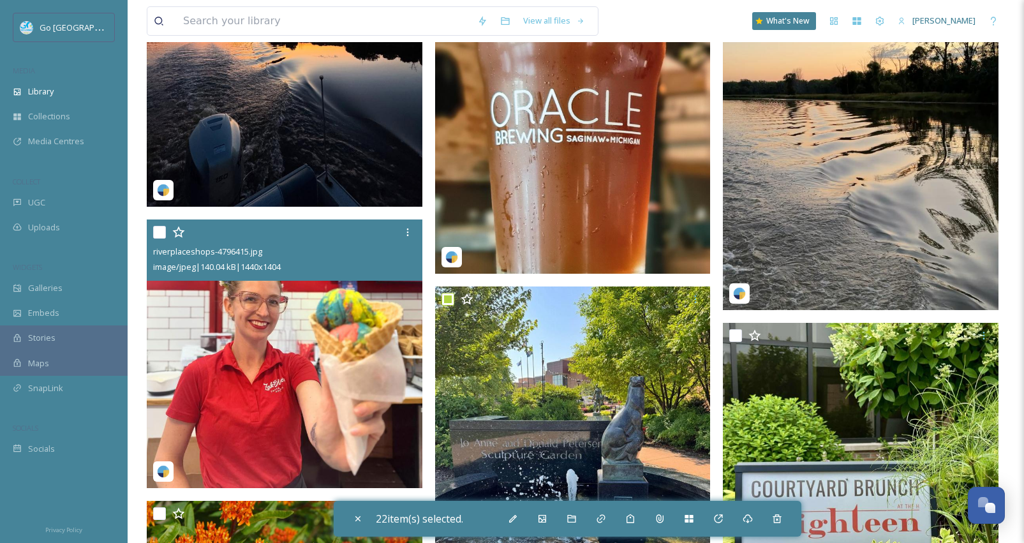
click at [160, 235] on input "checkbox" at bounding box center [159, 232] width 13 height 13
checkbox input "true"
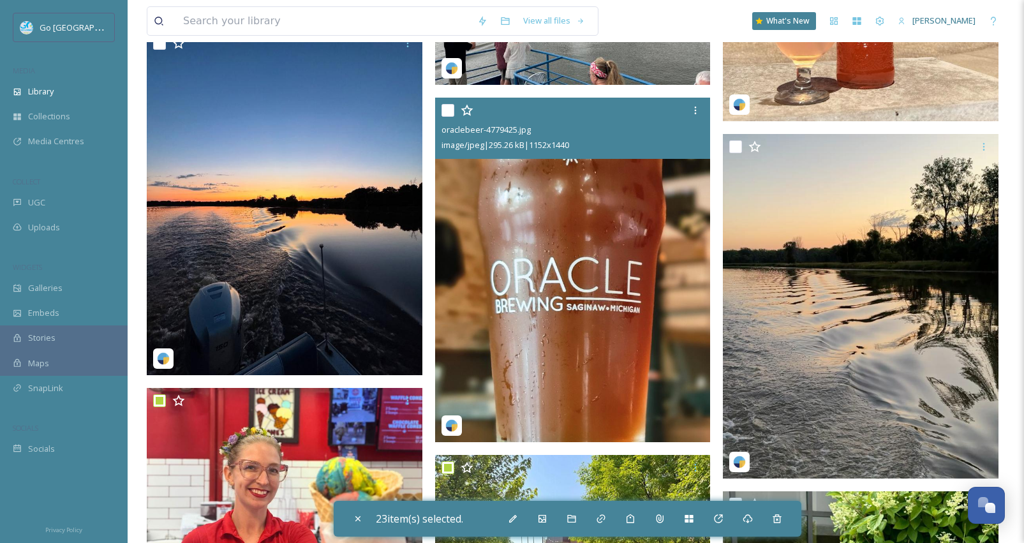
scroll to position [1337, 0]
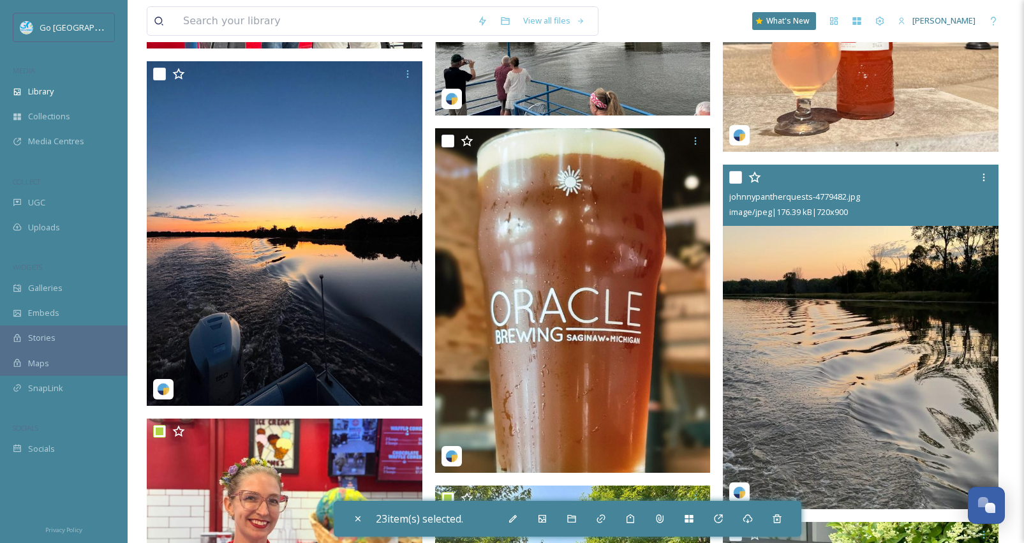
click at [741, 177] on input "checkbox" at bounding box center [735, 177] width 13 height 13
checkbox input "true"
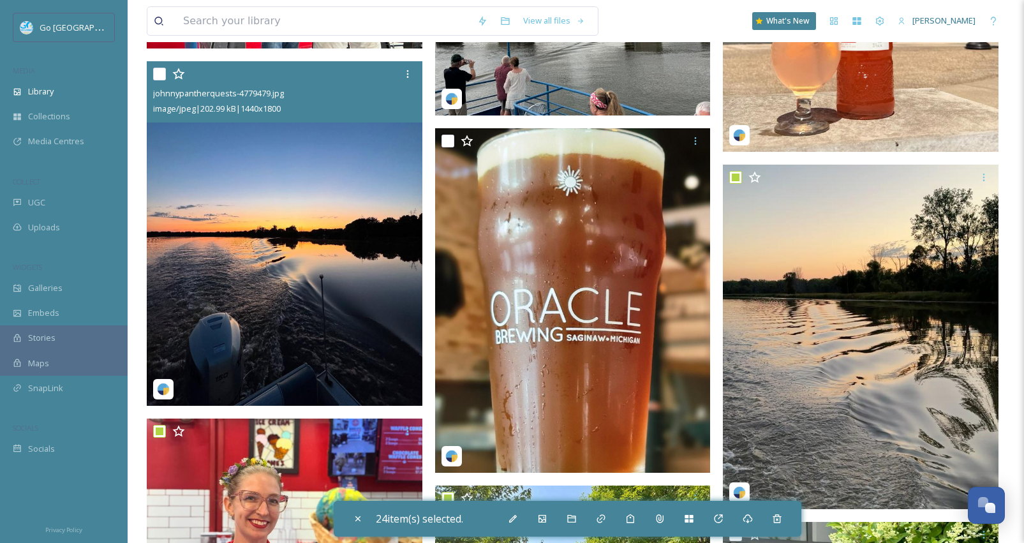
click at [159, 75] on input "checkbox" at bounding box center [159, 74] width 13 height 13
checkbox input "true"
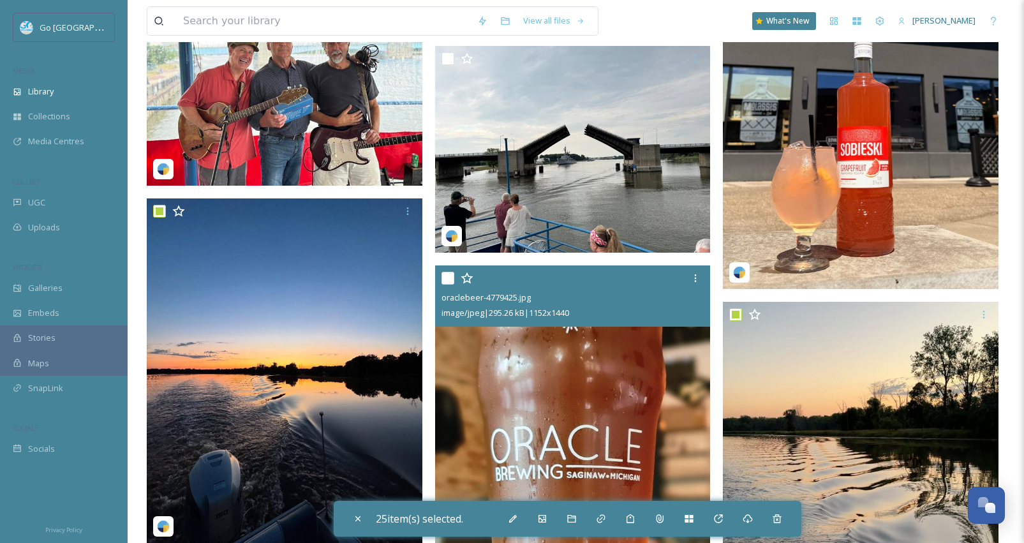
scroll to position [1159, 0]
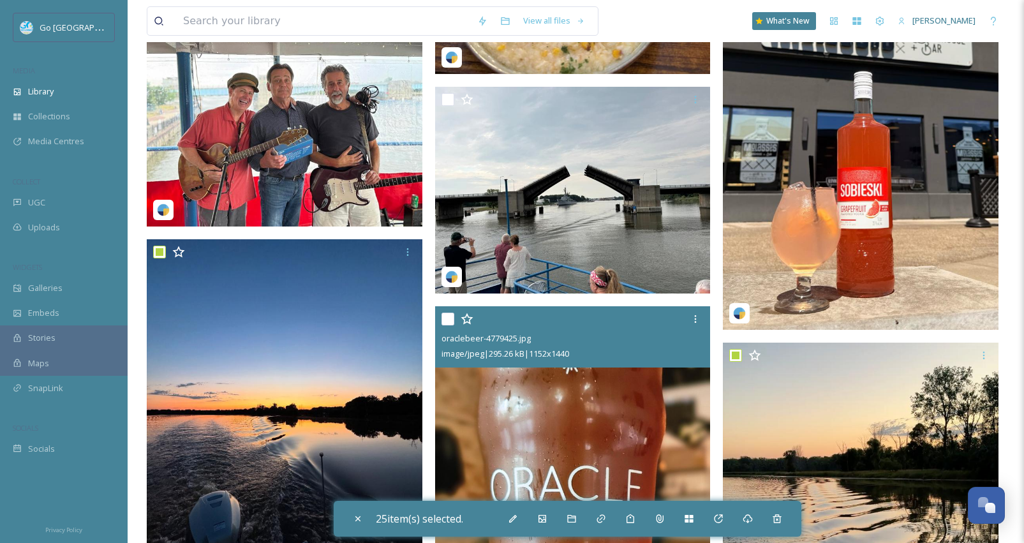
click at [449, 318] on input "checkbox" at bounding box center [447, 319] width 13 height 13
checkbox input "true"
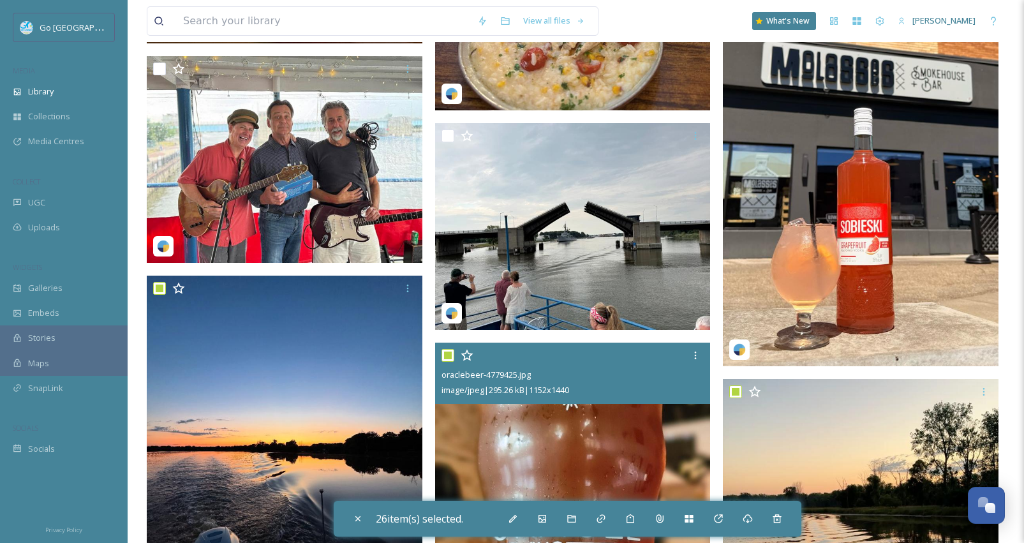
scroll to position [1095, 0]
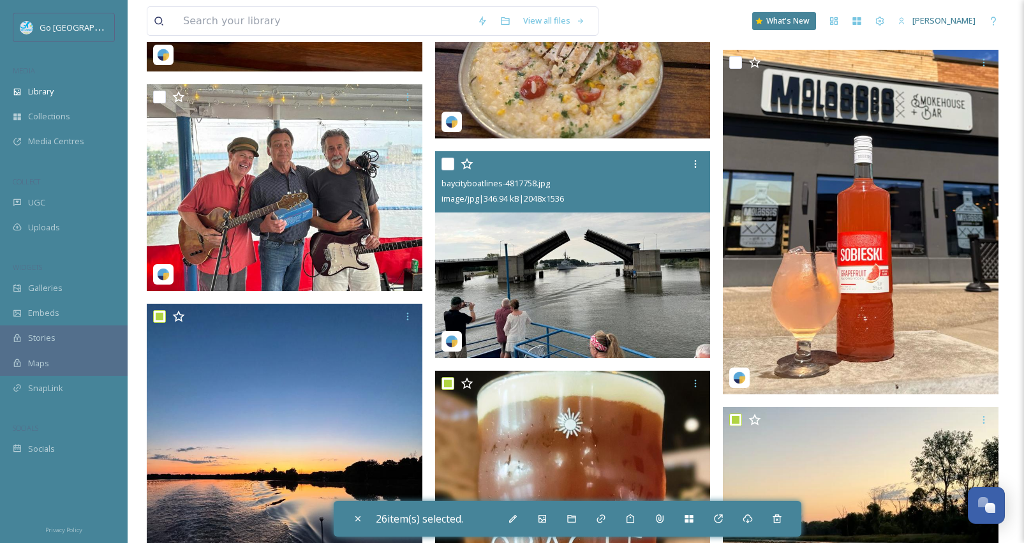
click at [452, 161] on input "checkbox" at bounding box center [447, 164] width 13 height 13
checkbox input "true"
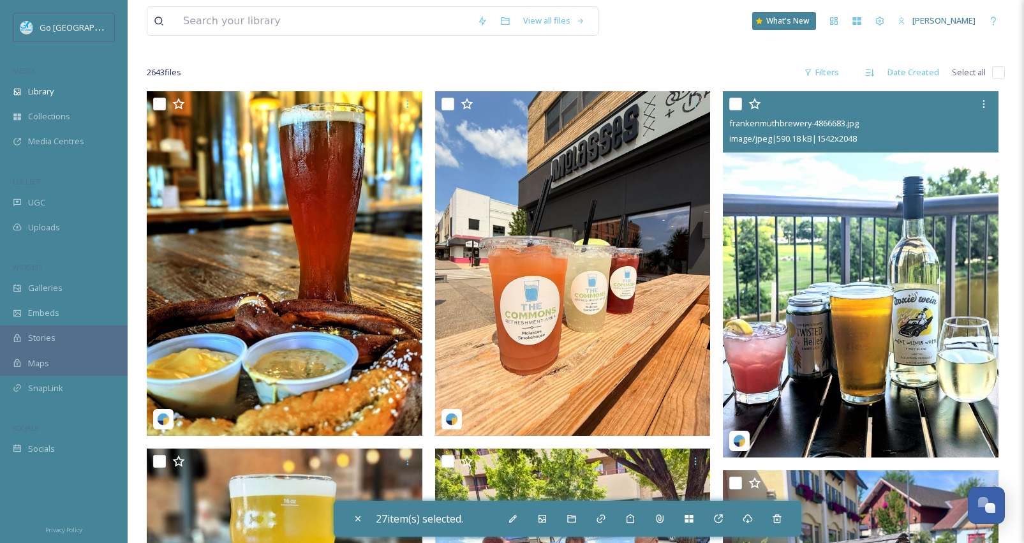
scroll to position [54, 0]
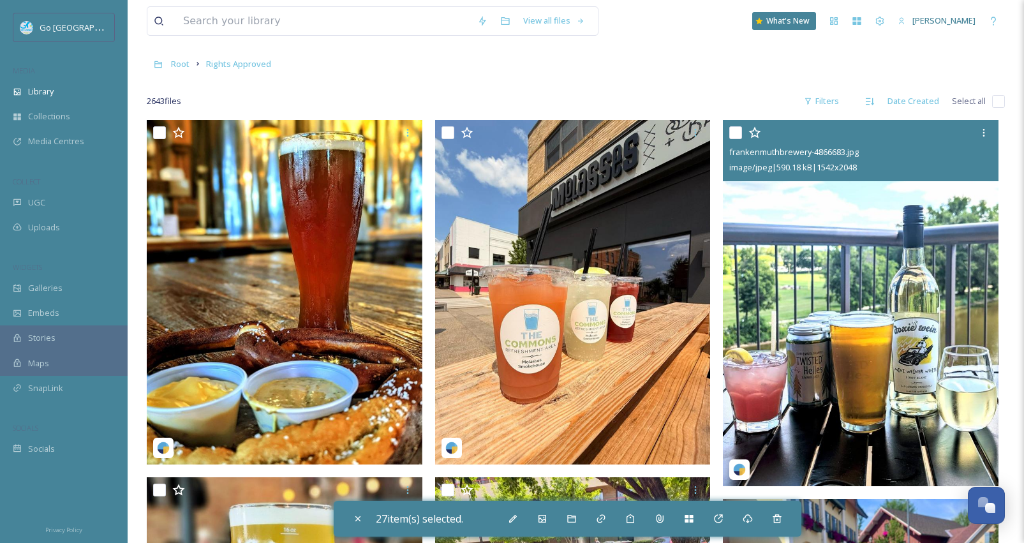
click at [737, 137] on input "checkbox" at bounding box center [735, 132] width 13 height 13
checkbox input "true"
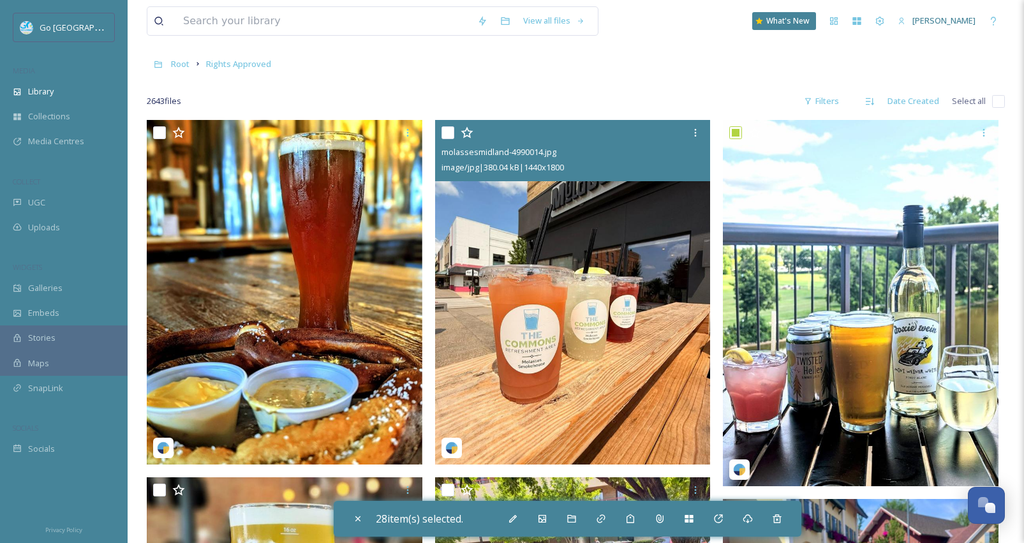
scroll to position [0, 0]
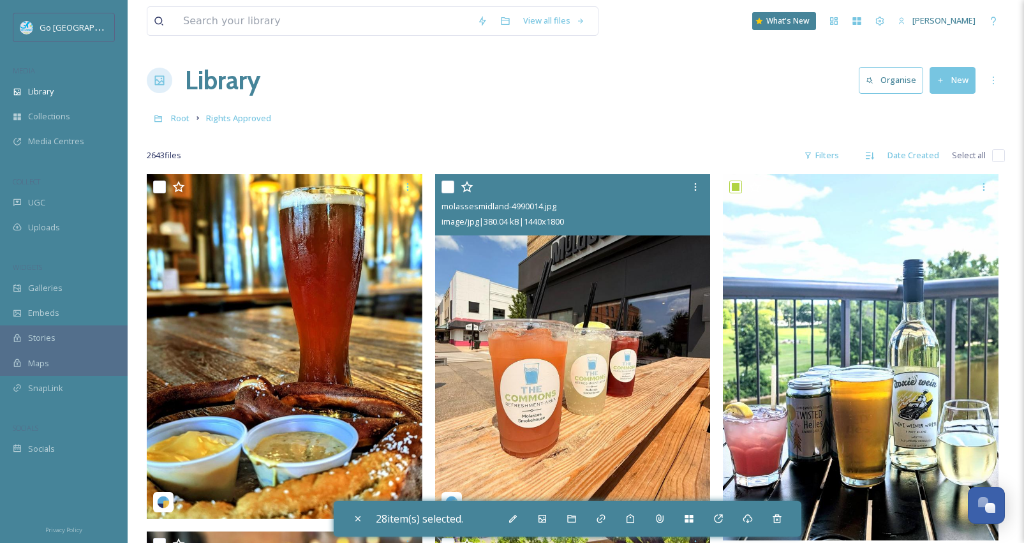
click at [451, 185] on input "checkbox" at bounding box center [447, 187] width 13 height 13
checkbox input "true"
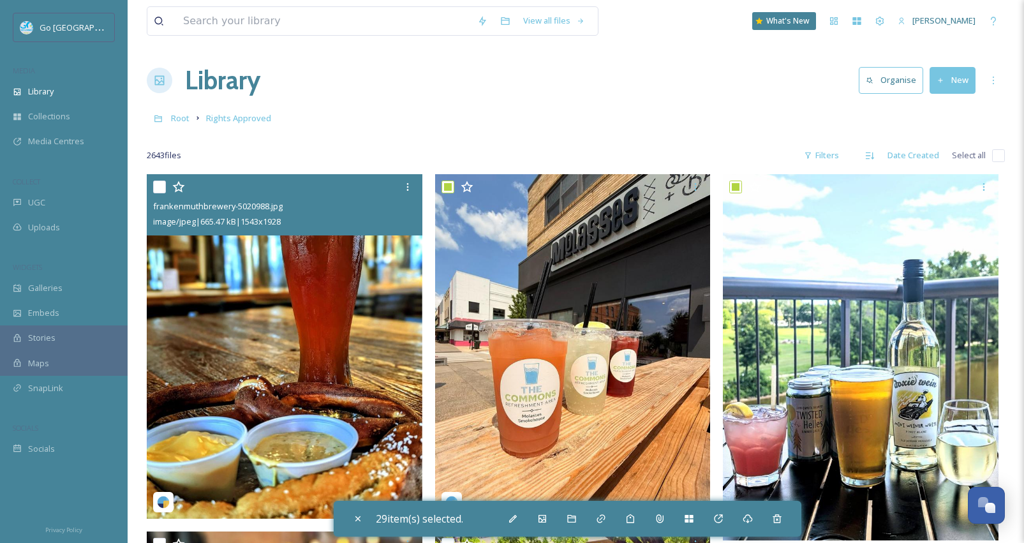
click at [164, 188] on input "checkbox" at bounding box center [159, 187] width 13 height 13
checkbox input "true"
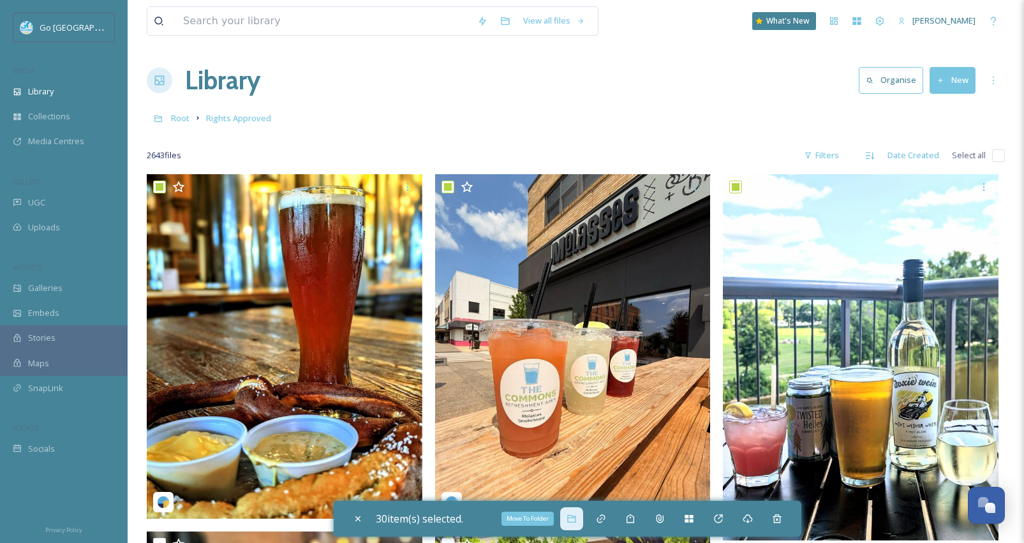
click at [571, 520] on icon at bounding box center [571, 518] width 10 height 10
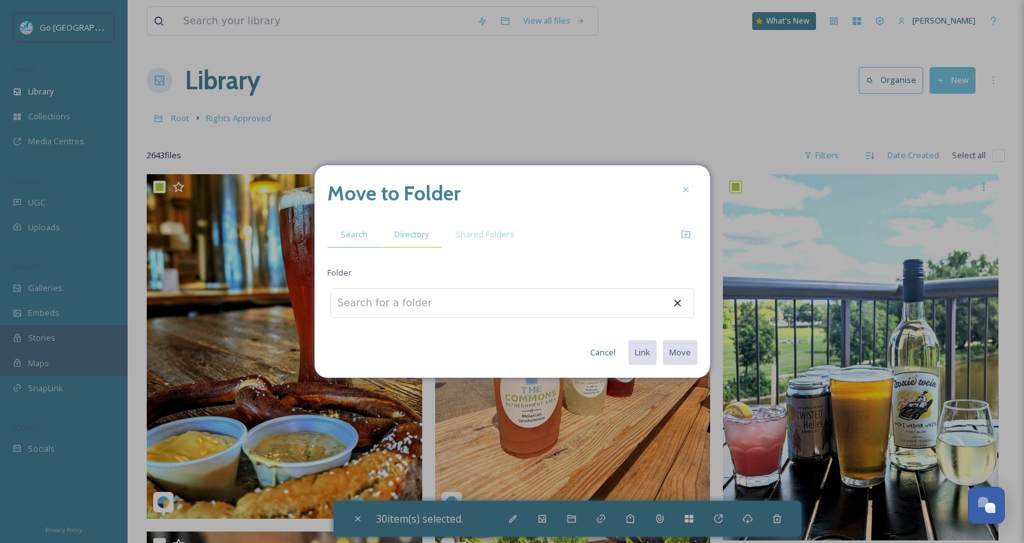
click at [410, 237] on span "Directory" at bounding box center [411, 234] width 34 height 12
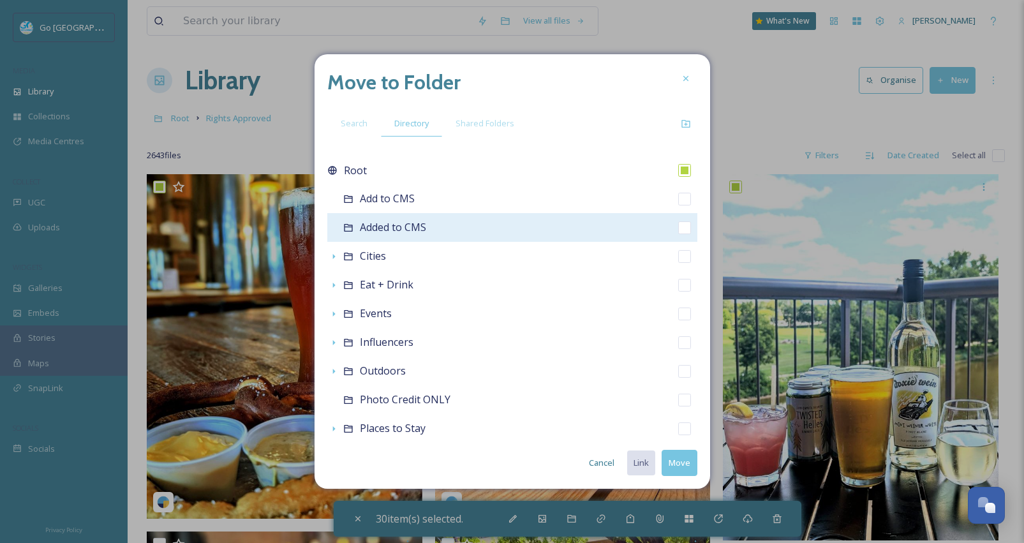
click at [685, 224] on input "checkbox" at bounding box center [684, 227] width 13 height 13
checkbox input "true"
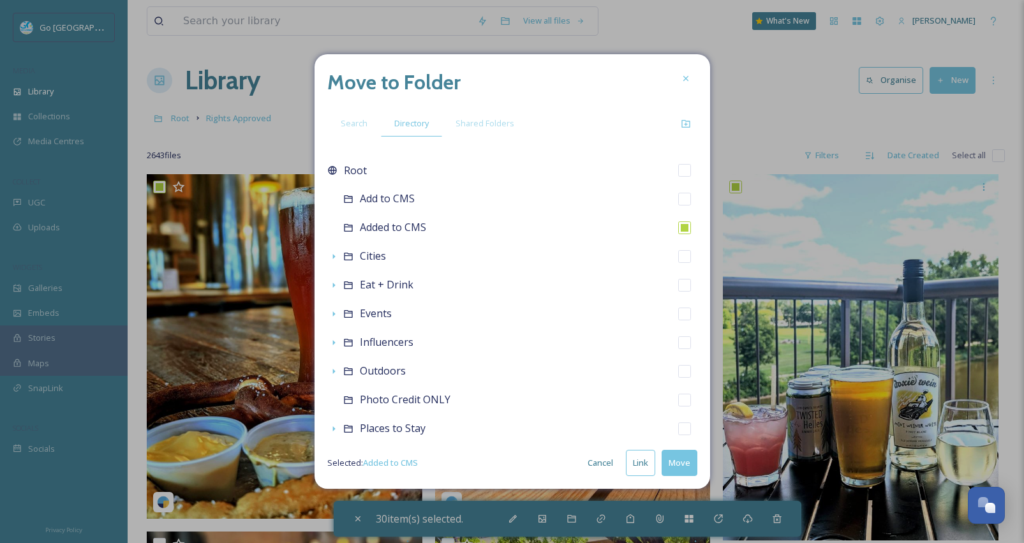
click at [642, 462] on button "Link" at bounding box center [640, 463] width 29 height 26
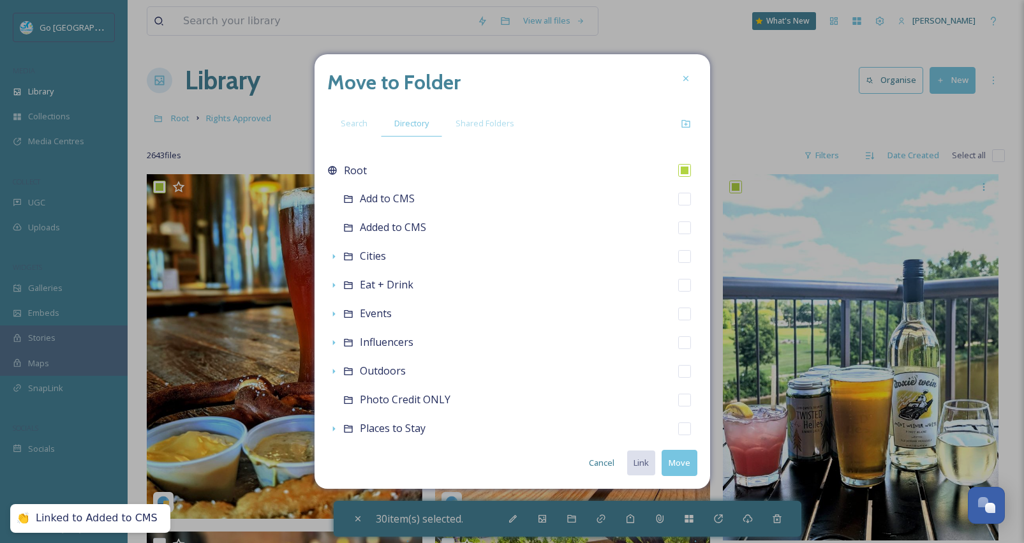
checkbox input "true"
checkbox input "false"
click at [685, 82] on icon at bounding box center [686, 78] width 10 height 10
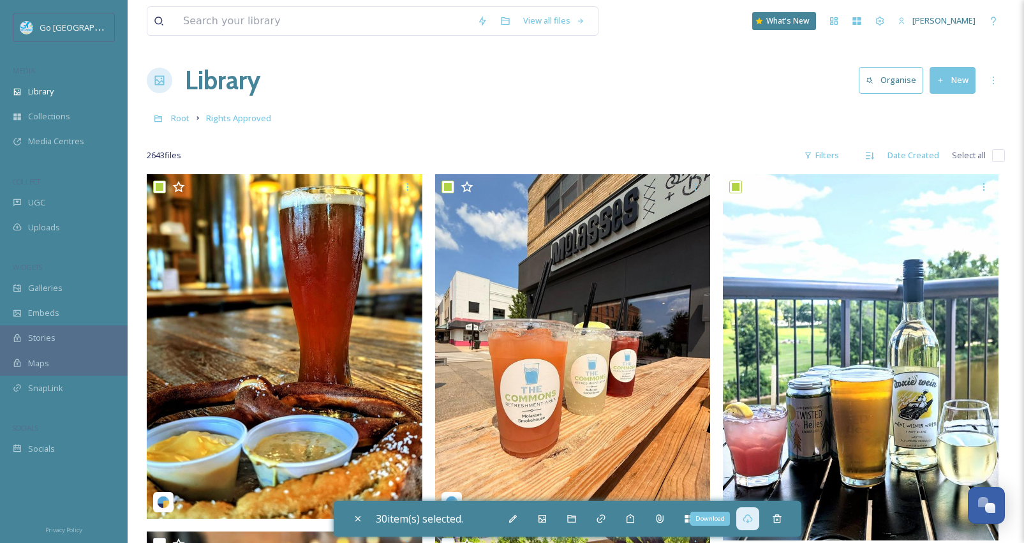
click at [751, 522] on icon at bounding box center [747, 518] width 10 height 9
click at [752, 517] on icon at bounding box center [747, 518] width 10 height 9
click at [341, 128] on div "Root Rights Approved" at bounding box center [576, 118] width 858 height 24
click at [223, 121] on span "Rights Approved" at bounding box center [238, 117] width 65 height 11
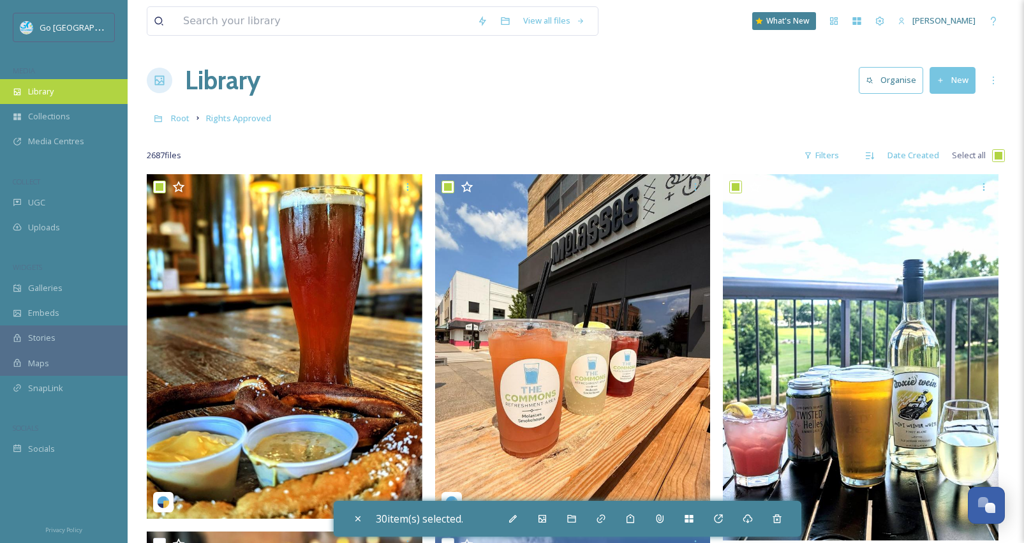
click at [47, 91] on span "Library" at bounding box center [41, 91] width 26 height 12
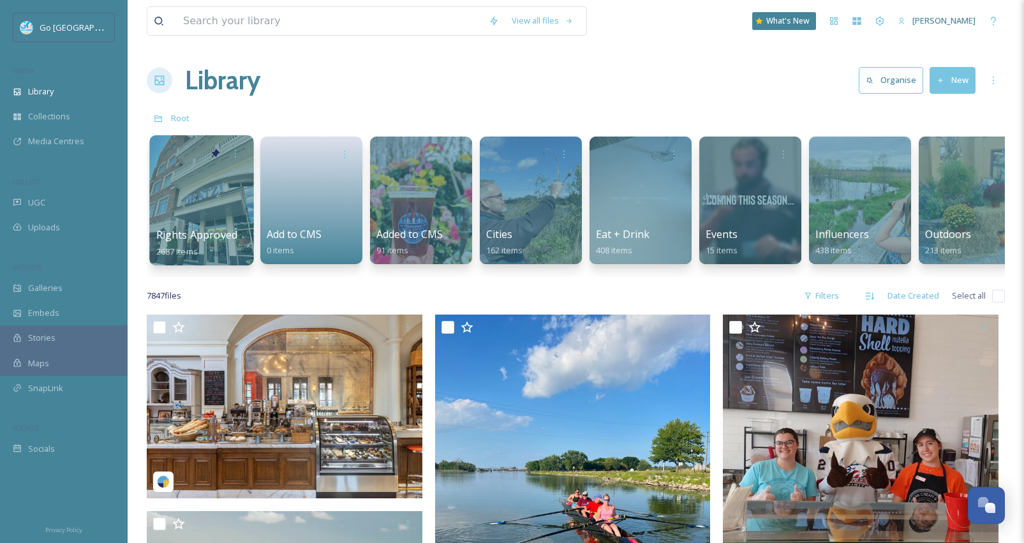
click at [229, 225] on div at bounding box center [201, 200] width 104 height 130
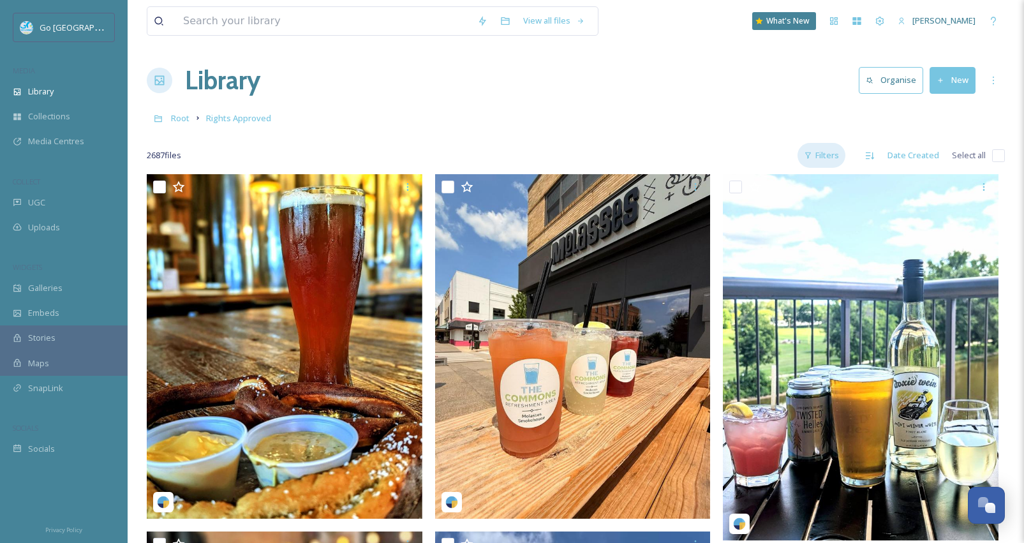
click at [841, 155] on div "Filters" at bounding box center [821, 155] width 48 height 25
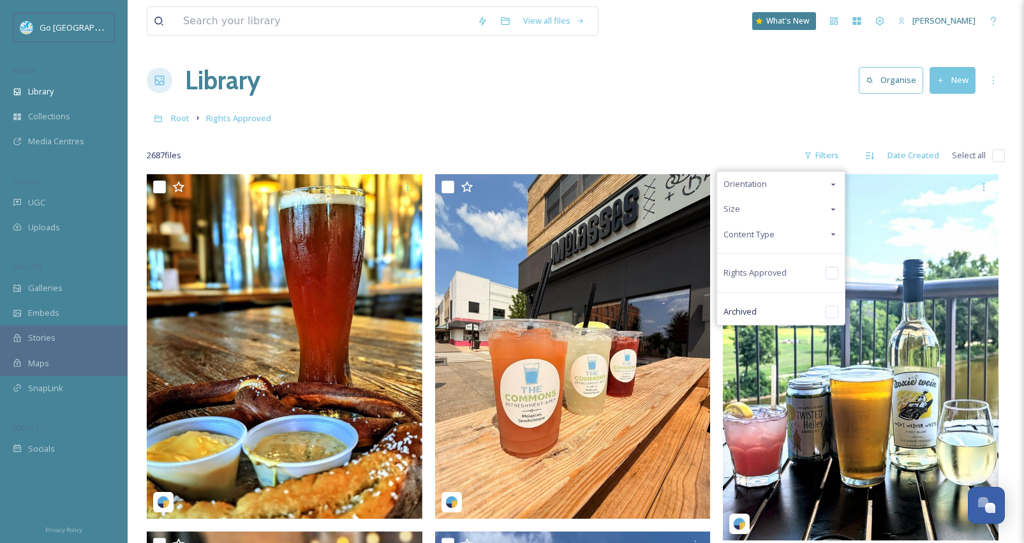
click at [834, 233] on icon at bounding box center [833, 234] width 4 height 3
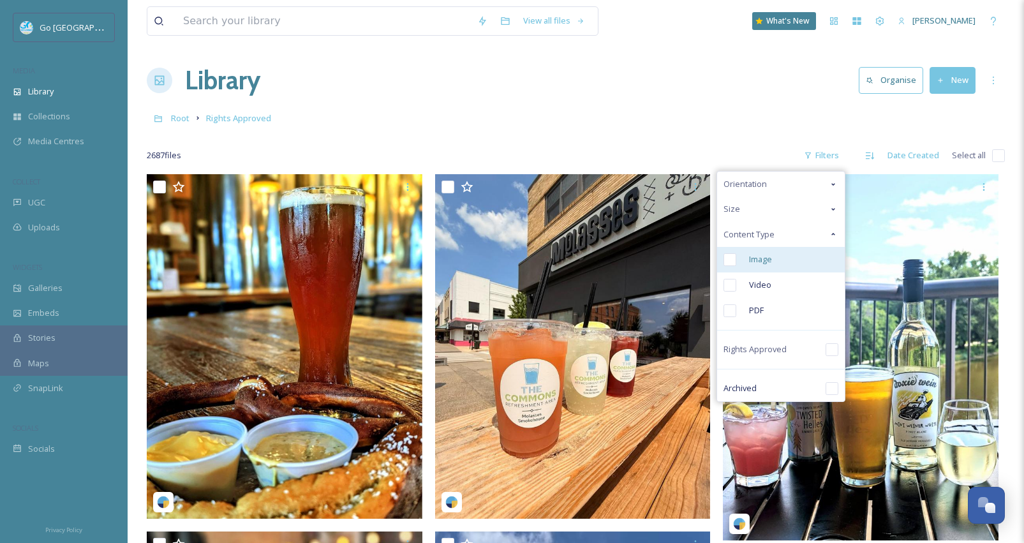
click at [786, 261] on div "Image" at bounding box center [781, 260] width 128 height 26
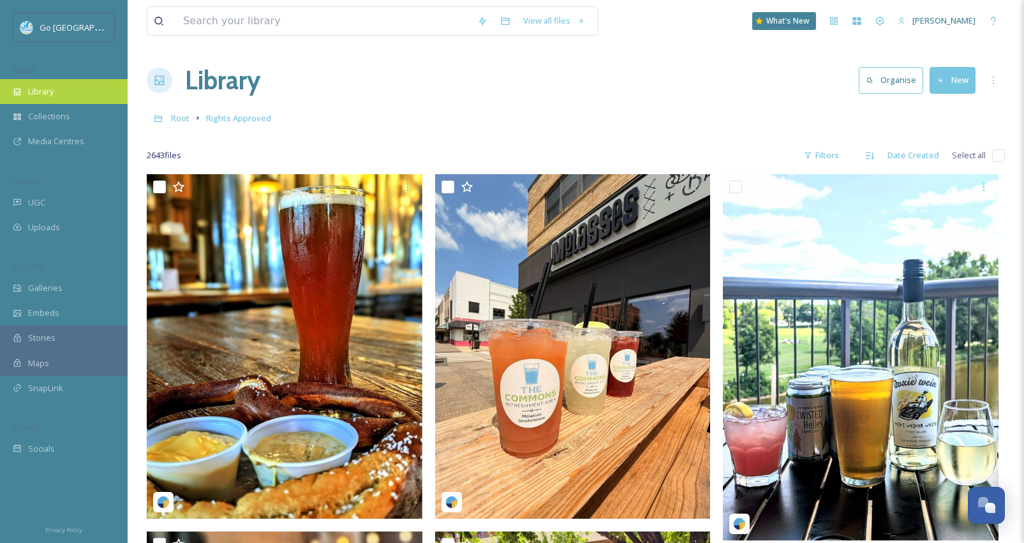
click at [48, 89] on span "Library" at bounding box center [41, 91] width 26 height 12
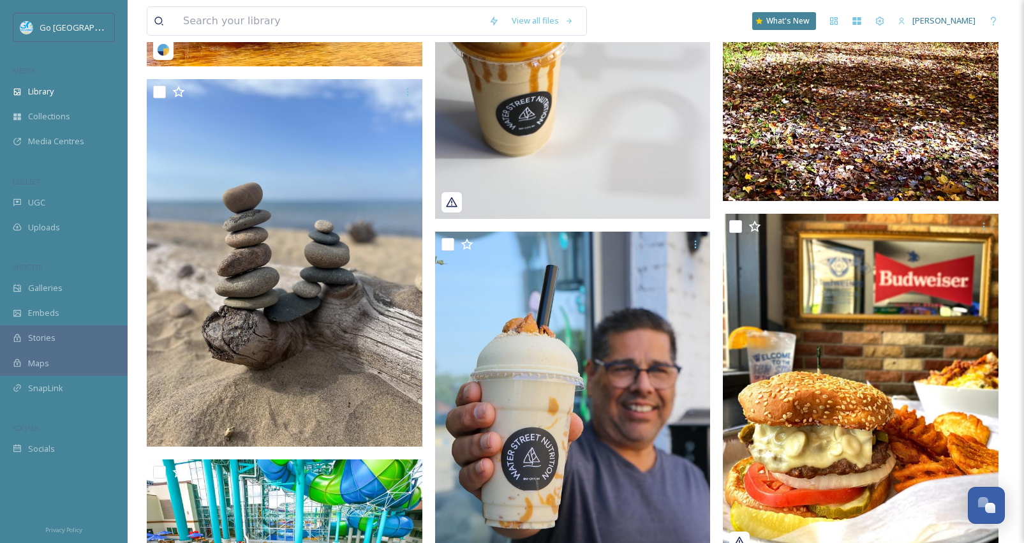
scroll to position [2354, 0]
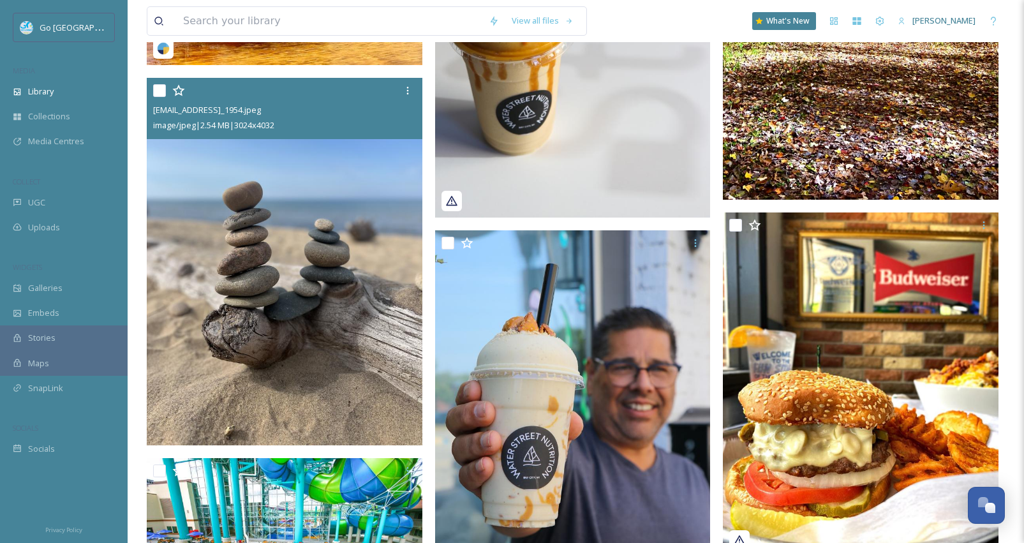
click at [304, 327] on img at bounding box center [285, 261] width 276 height 367
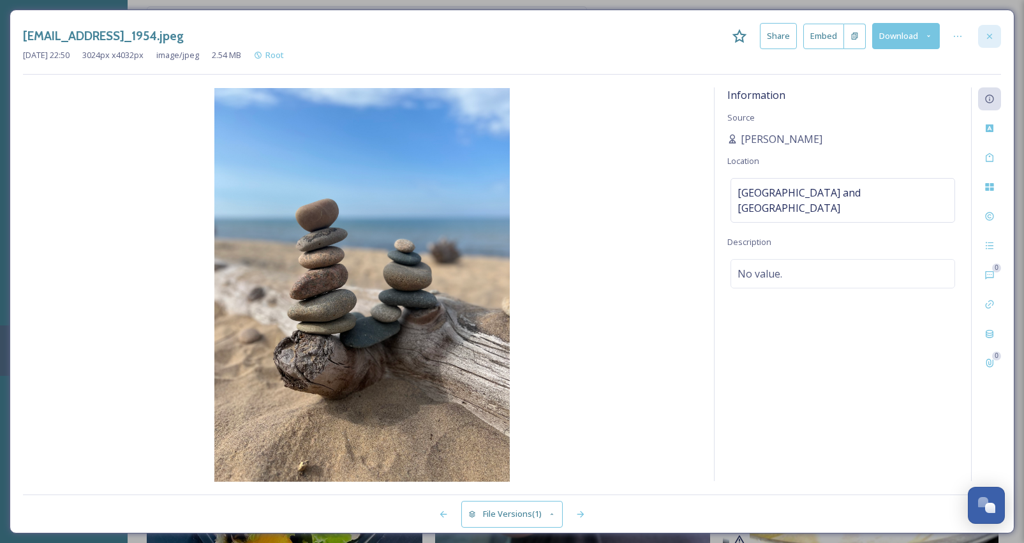
click at [989, 40] on icon at bounding box center [989, 36] width 10 height 10
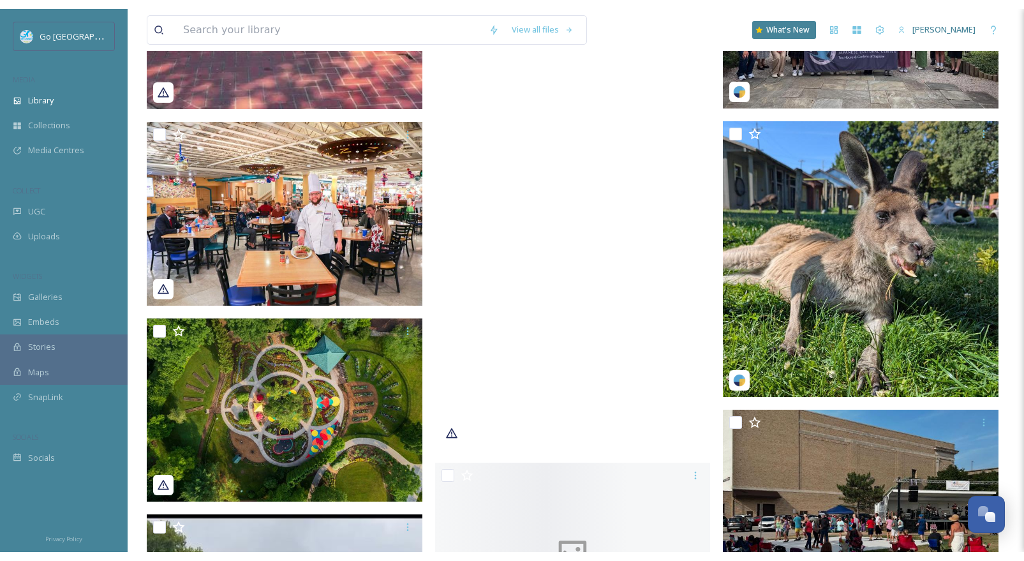
scroll to position [14865, 0]
